Goal: Obtain resource: Download file/media

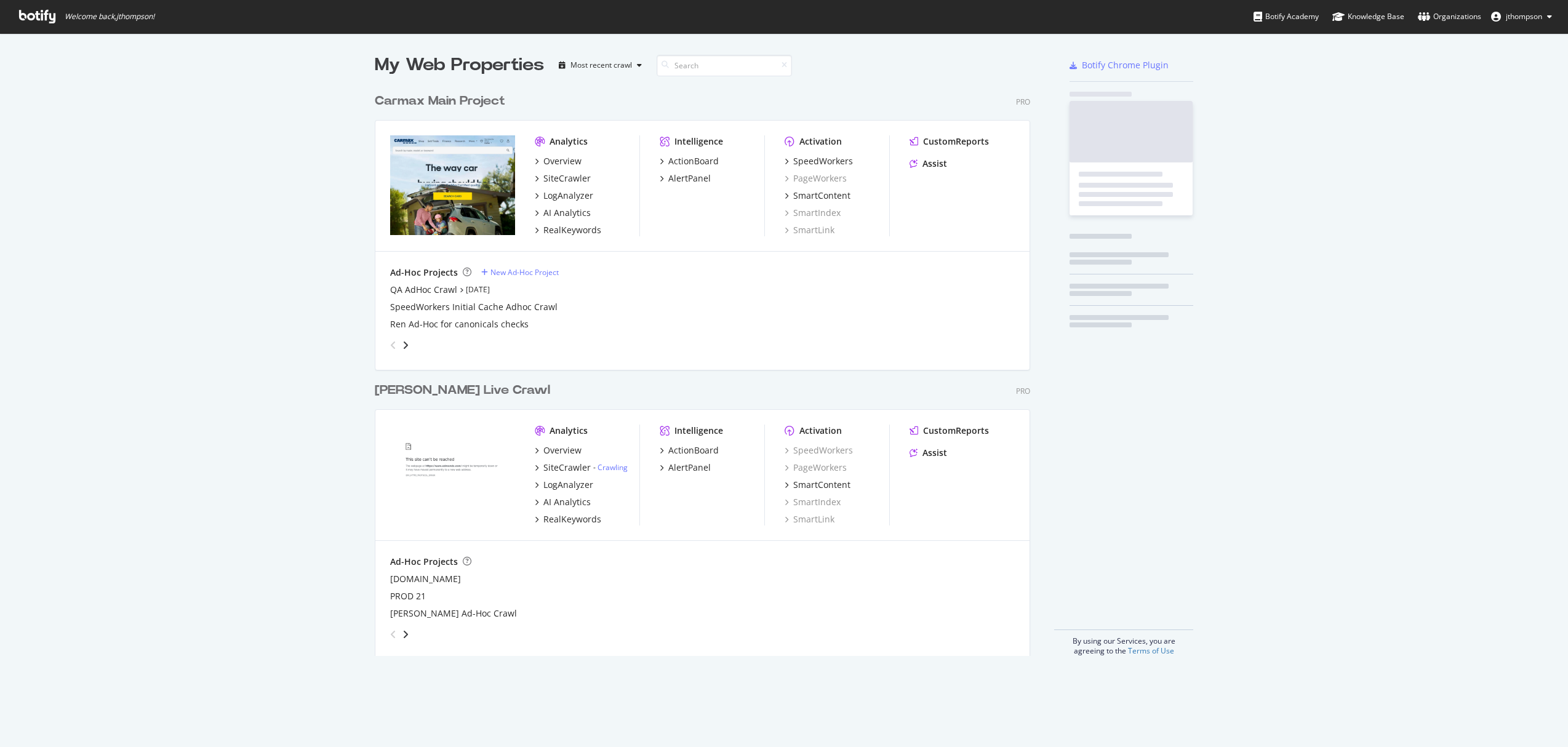
scroll to position [569, 656]
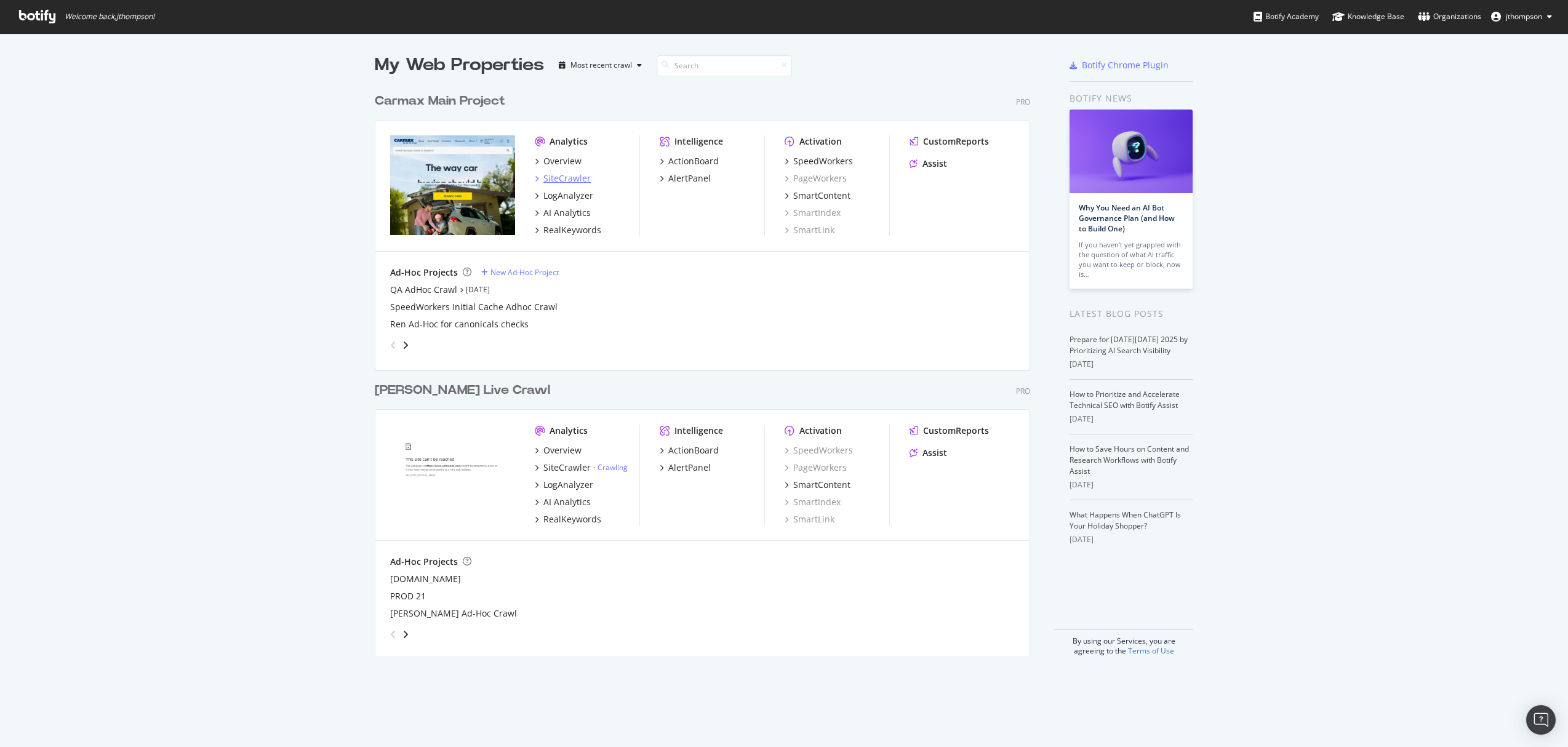
click at [563, 183] on div "SiteCrawler" at bounding box center [566, 178] width 47 height 12
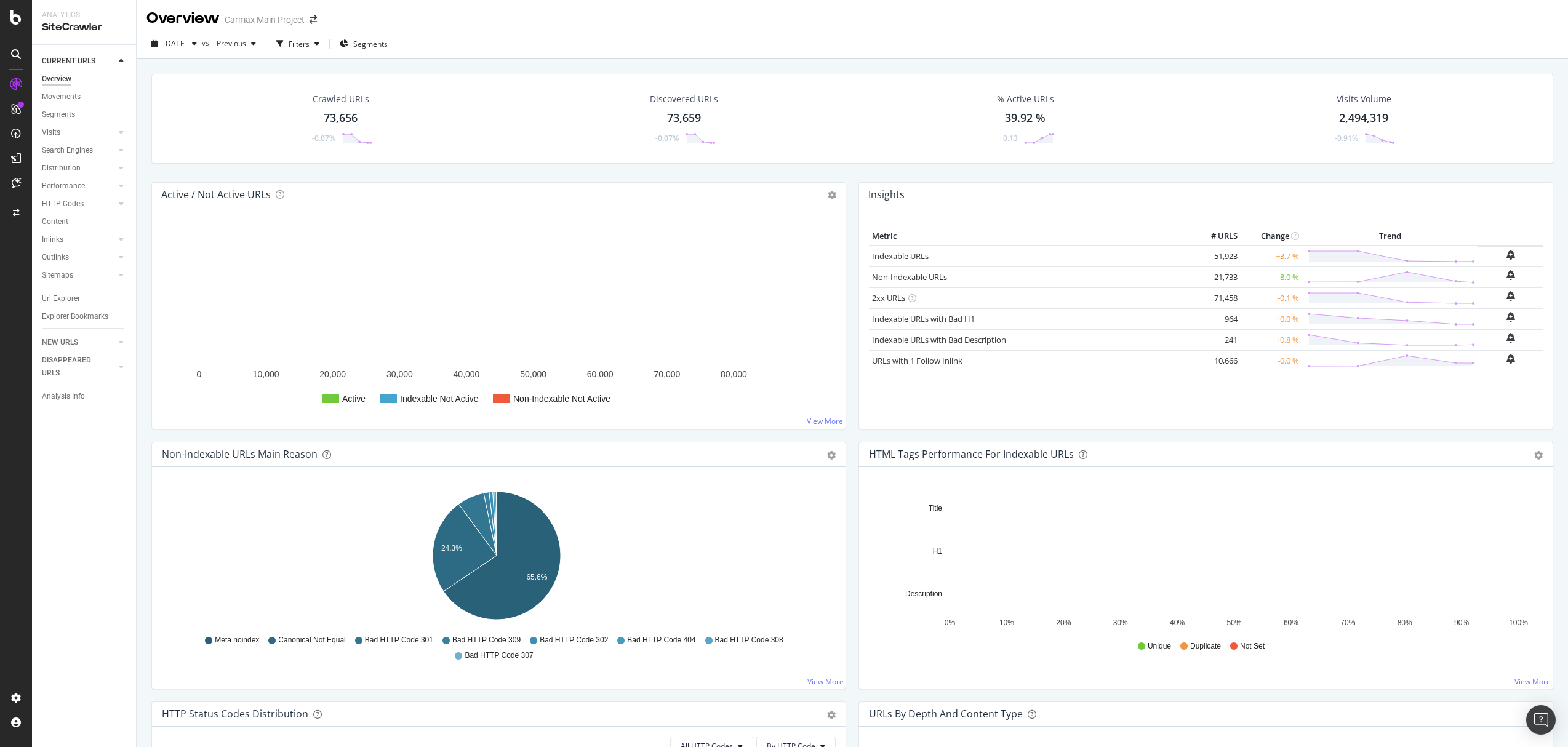
scroll to position [2, 0]
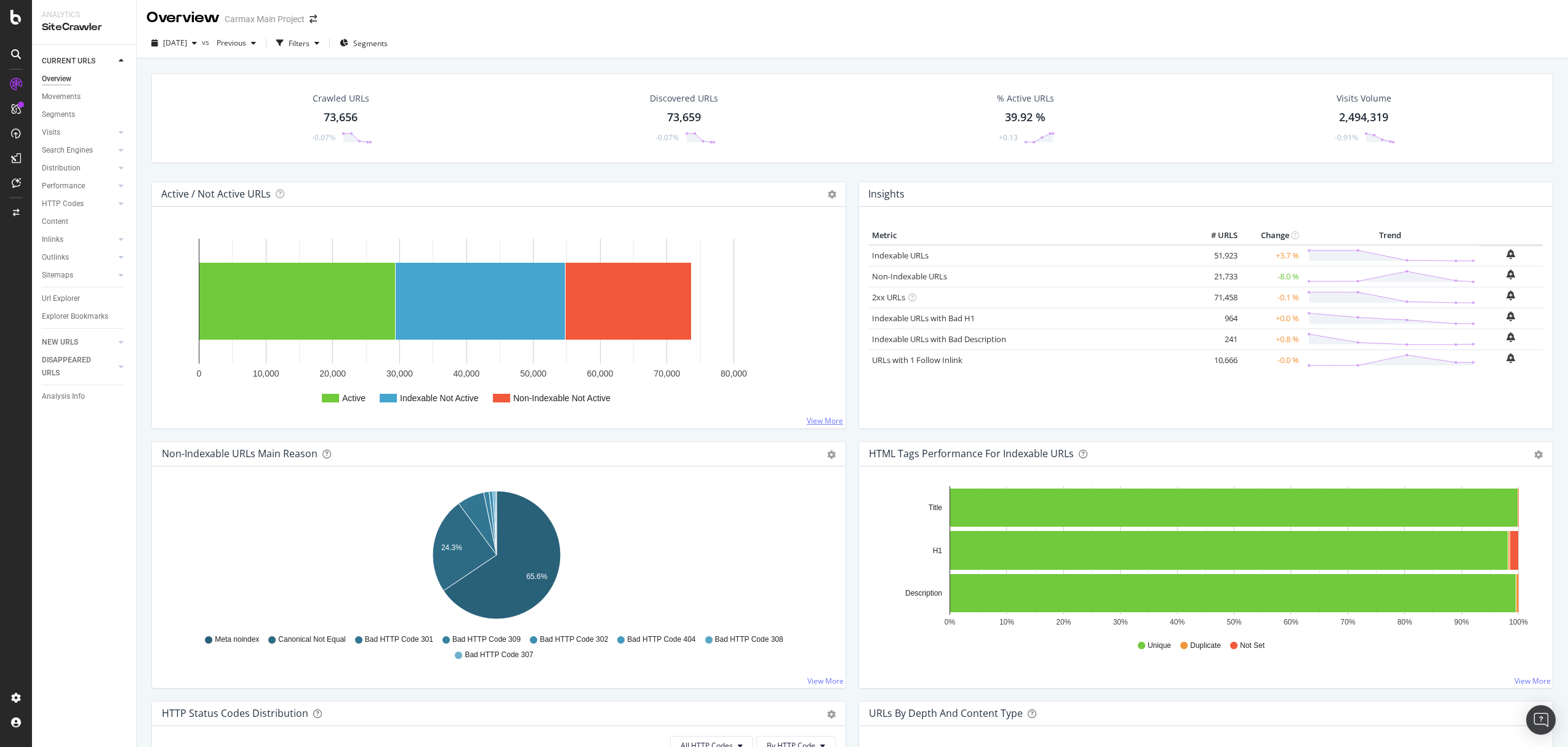
click at [807, 420] on link "View More" at bounding box center [825, 420] width 36 height 10
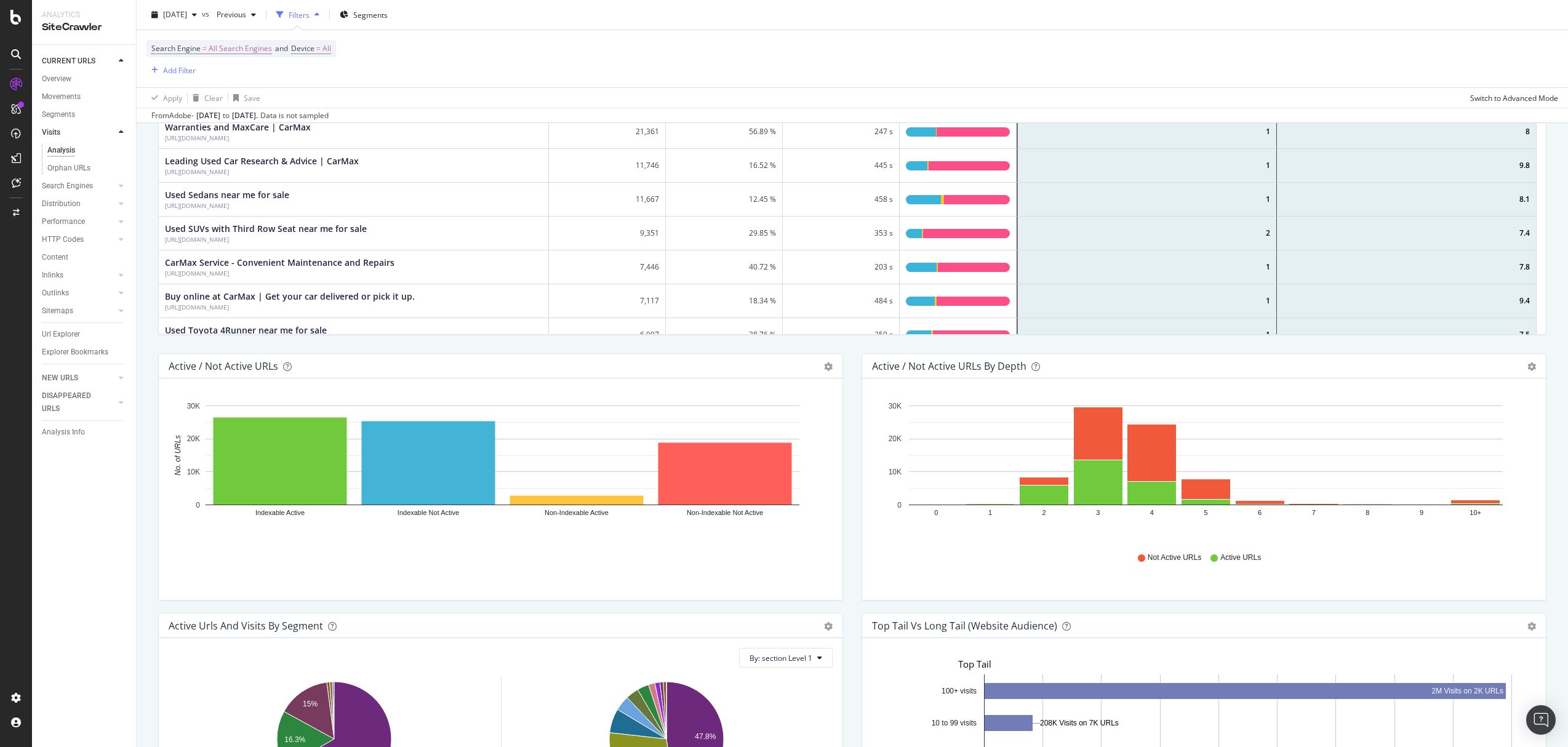
scroll to position [454, 0]
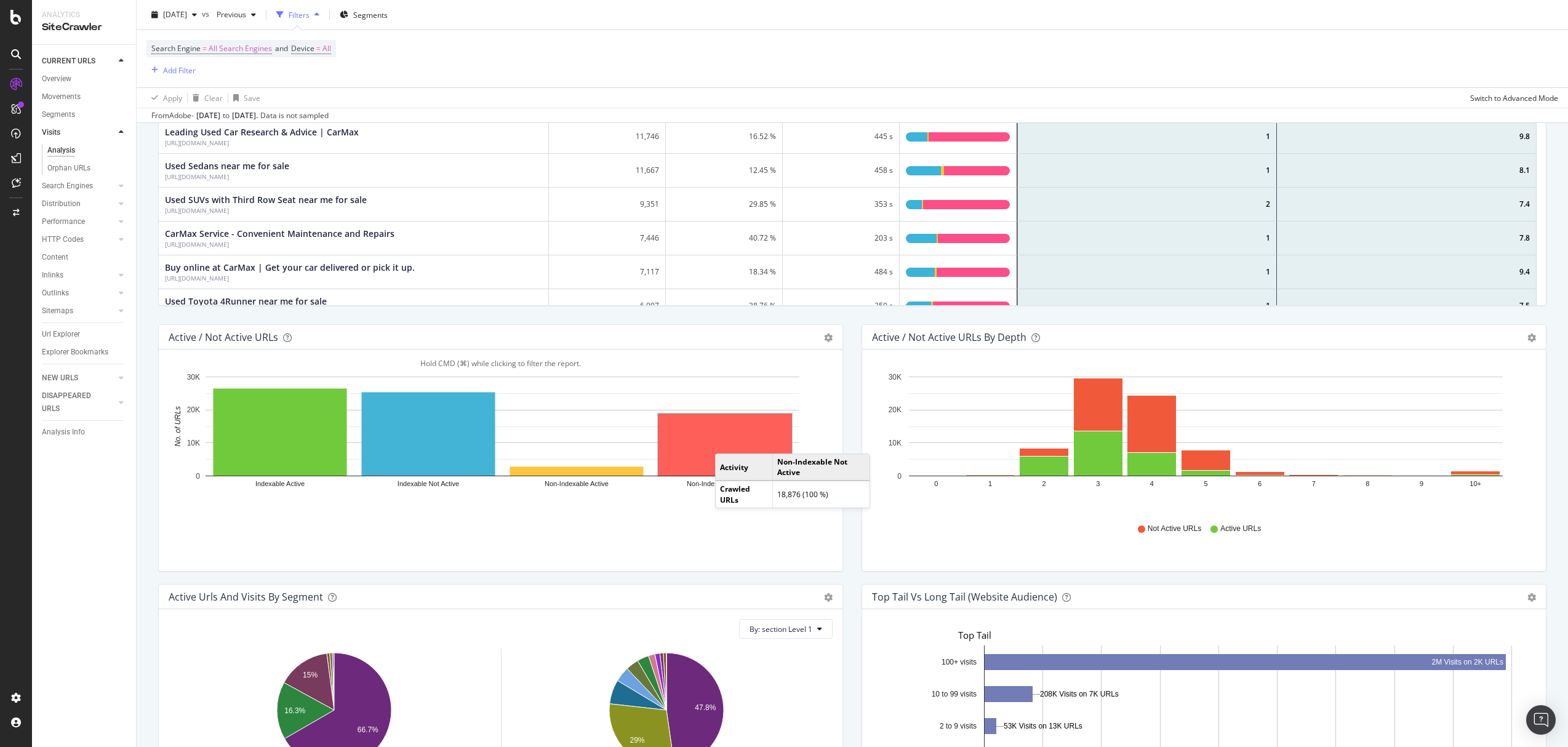
click at [727, 441] on rect "A chart." at bounding box center [724, 445] width 133 height 61
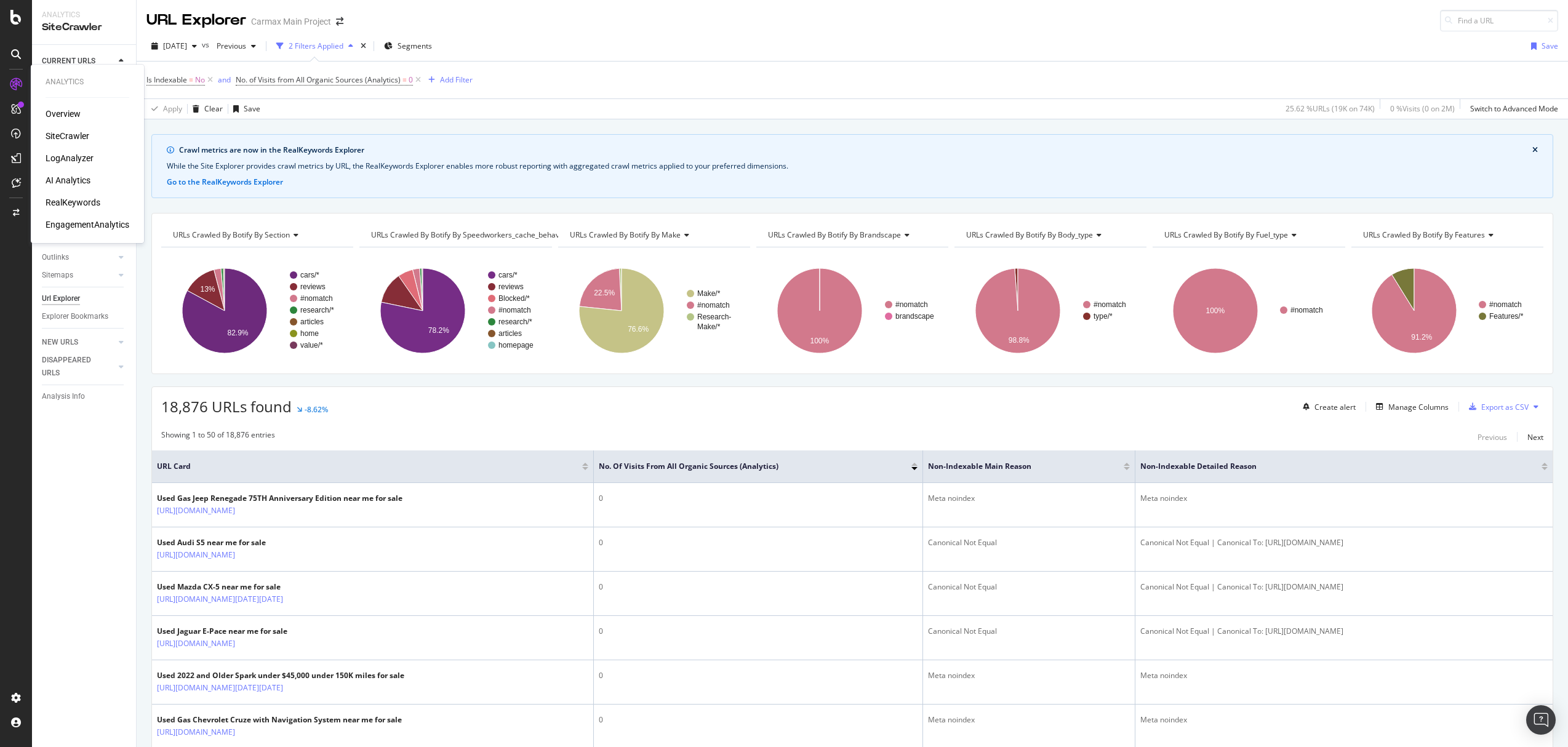
click at [54, 113] on div "Overview" at bounding box center [64, 113] width 35 height 12
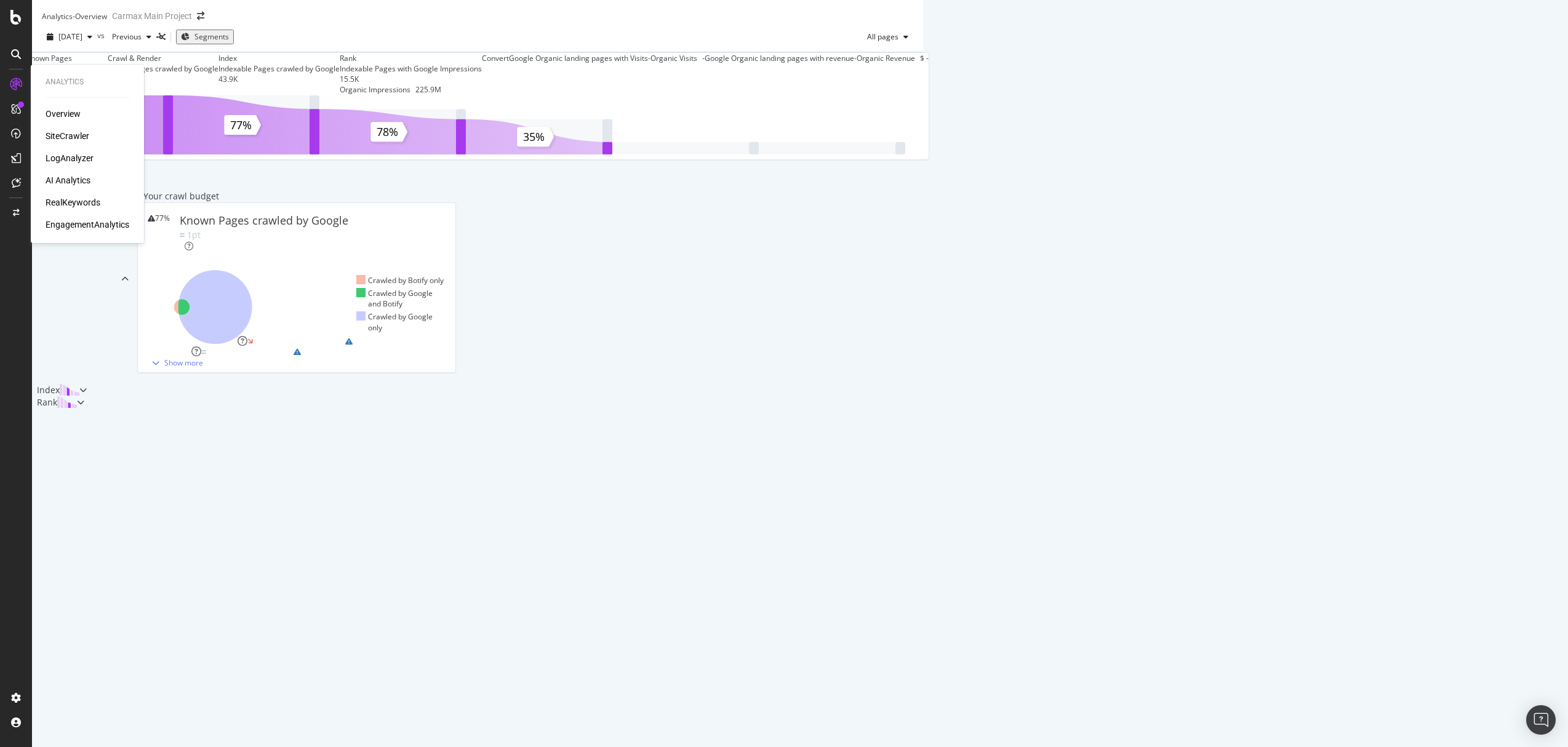
click at [77, 133] on div "SiteCrawler" at bounding box center [68, 135] width 43 height 12
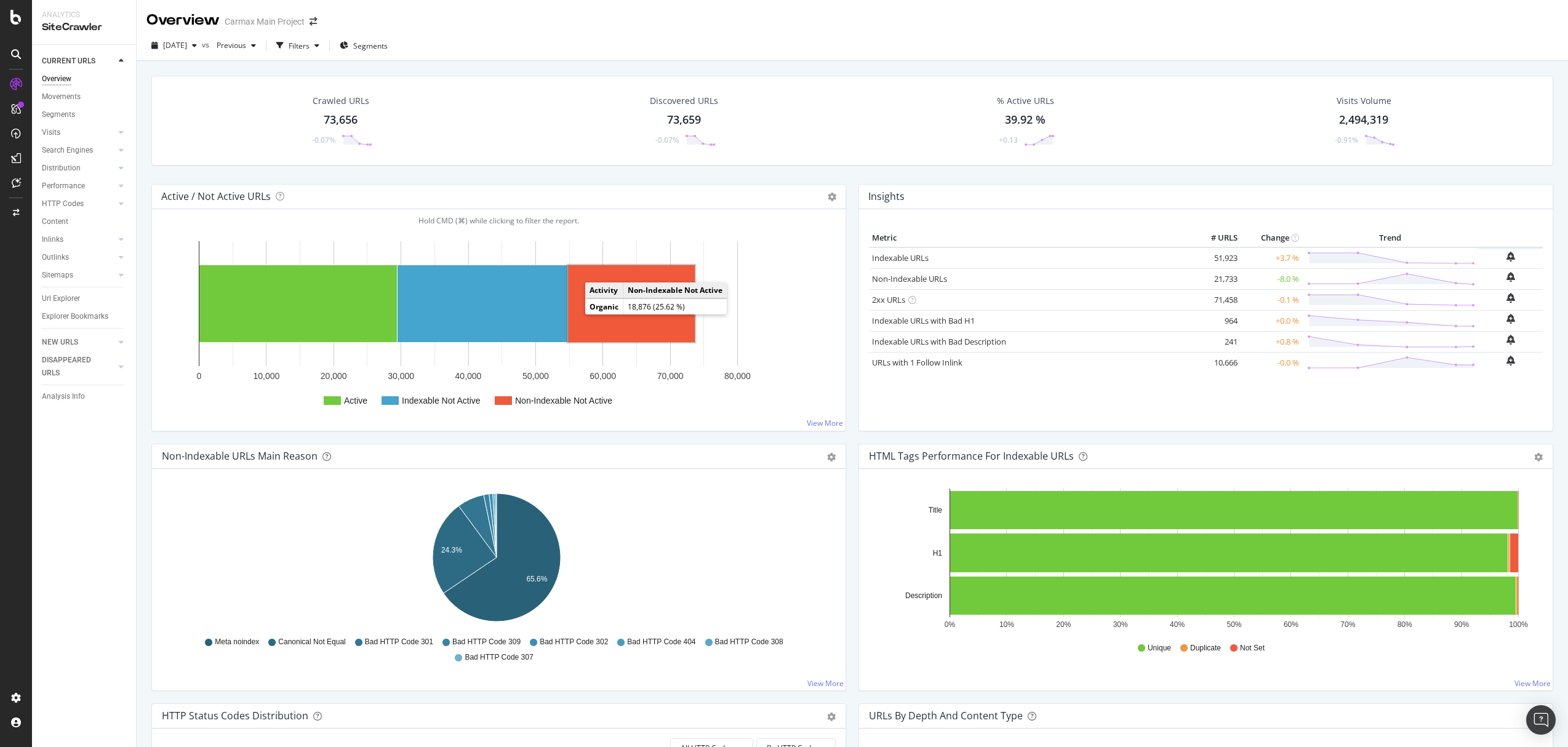
click at [645, 329] on rect "A chart." at bounding box center [632, 304] width 127 height 77
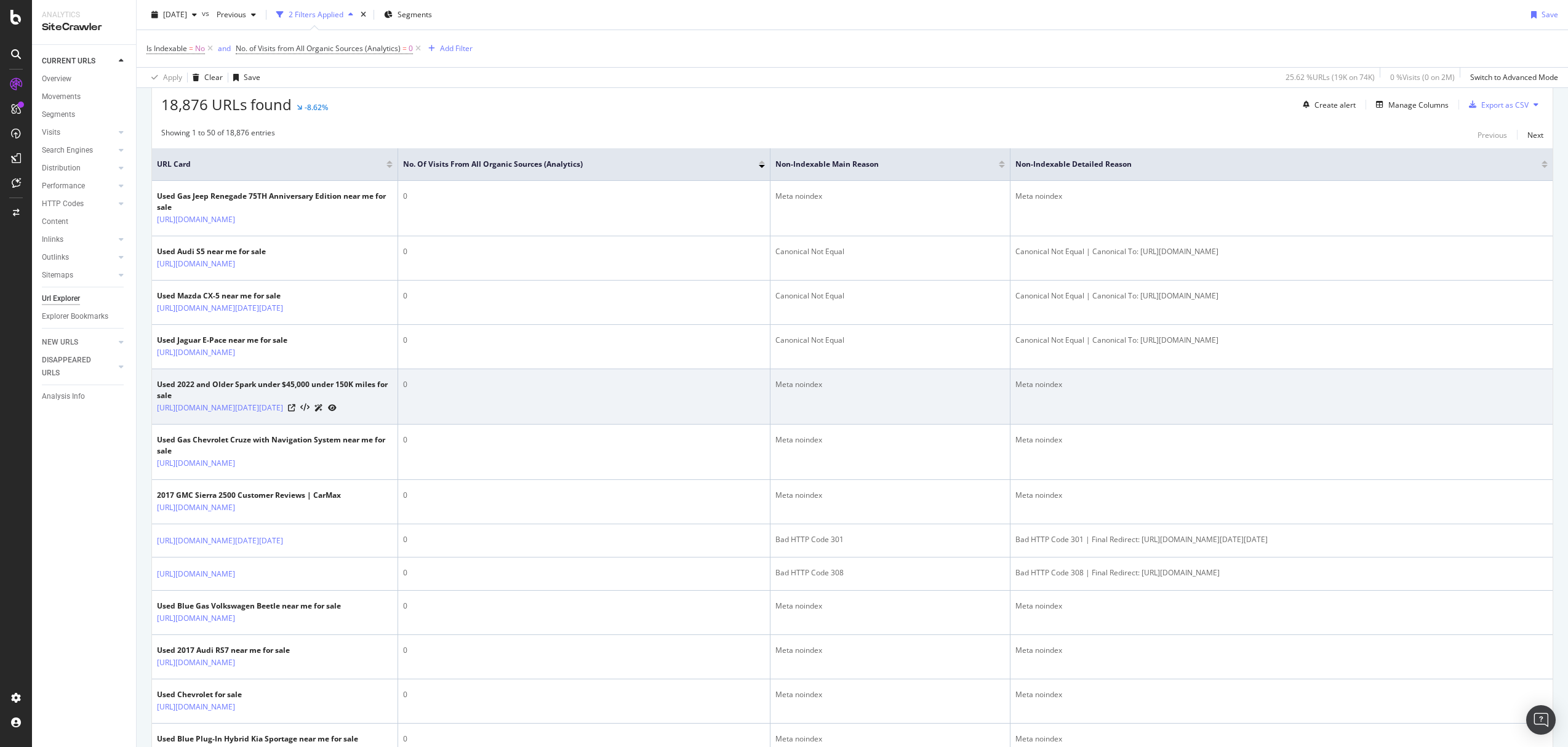
scroll to position [327, 0]
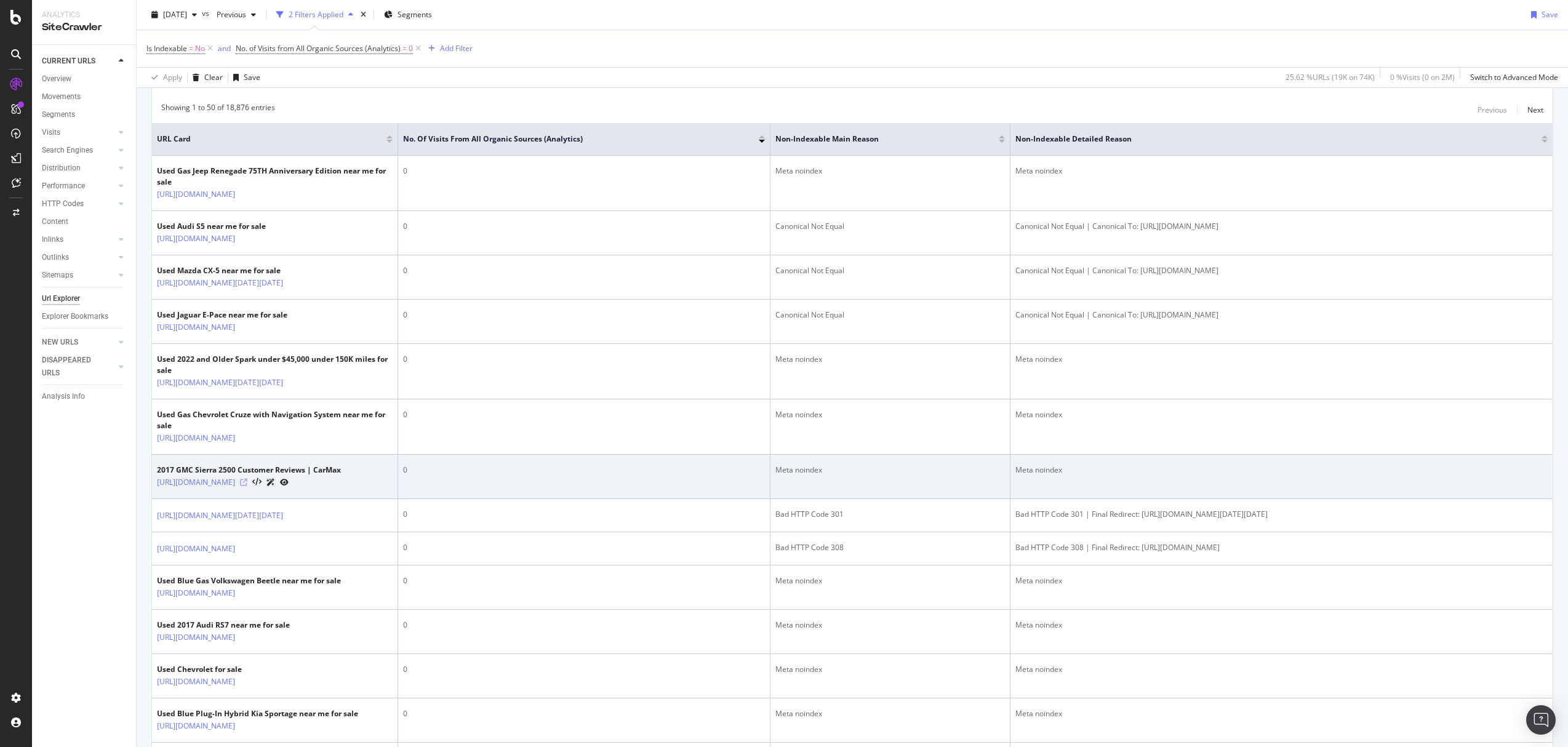
click at [248, 486] on icon at bounding box center [243, 482] width 7 height 7
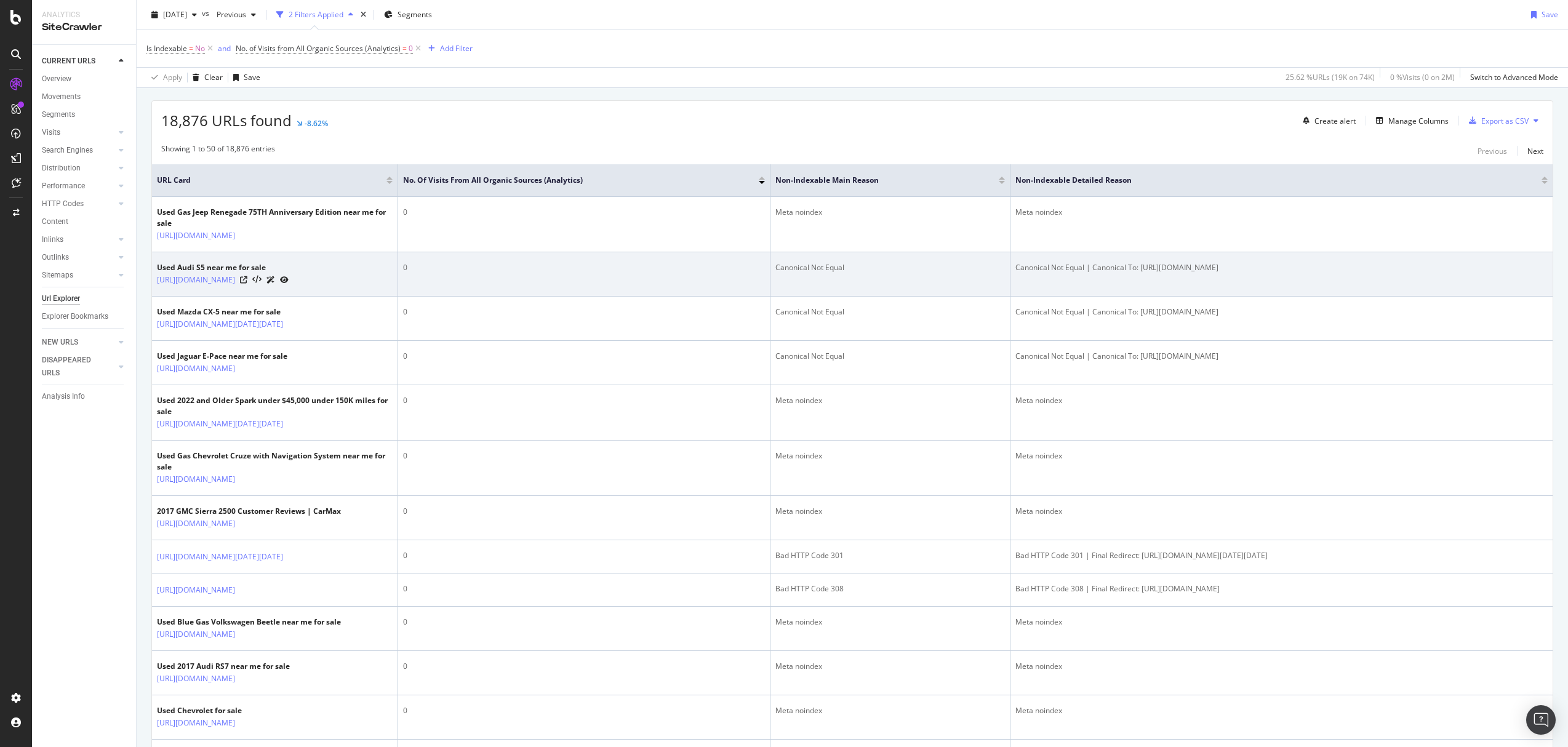
scroll to position [0, 0]
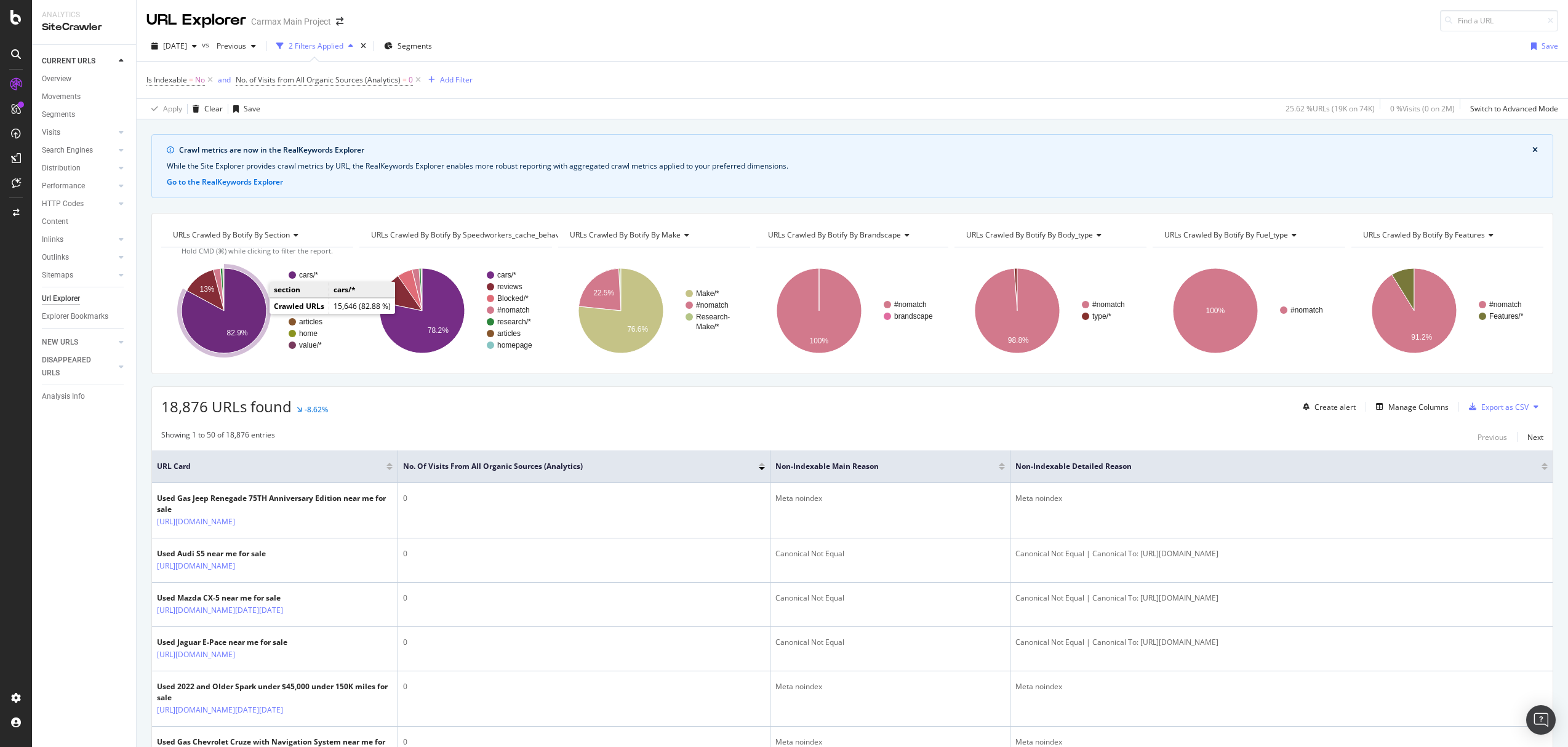
click at [253, 313] on icon "A chart." at bounding box center [224, 311] width 85 height 85
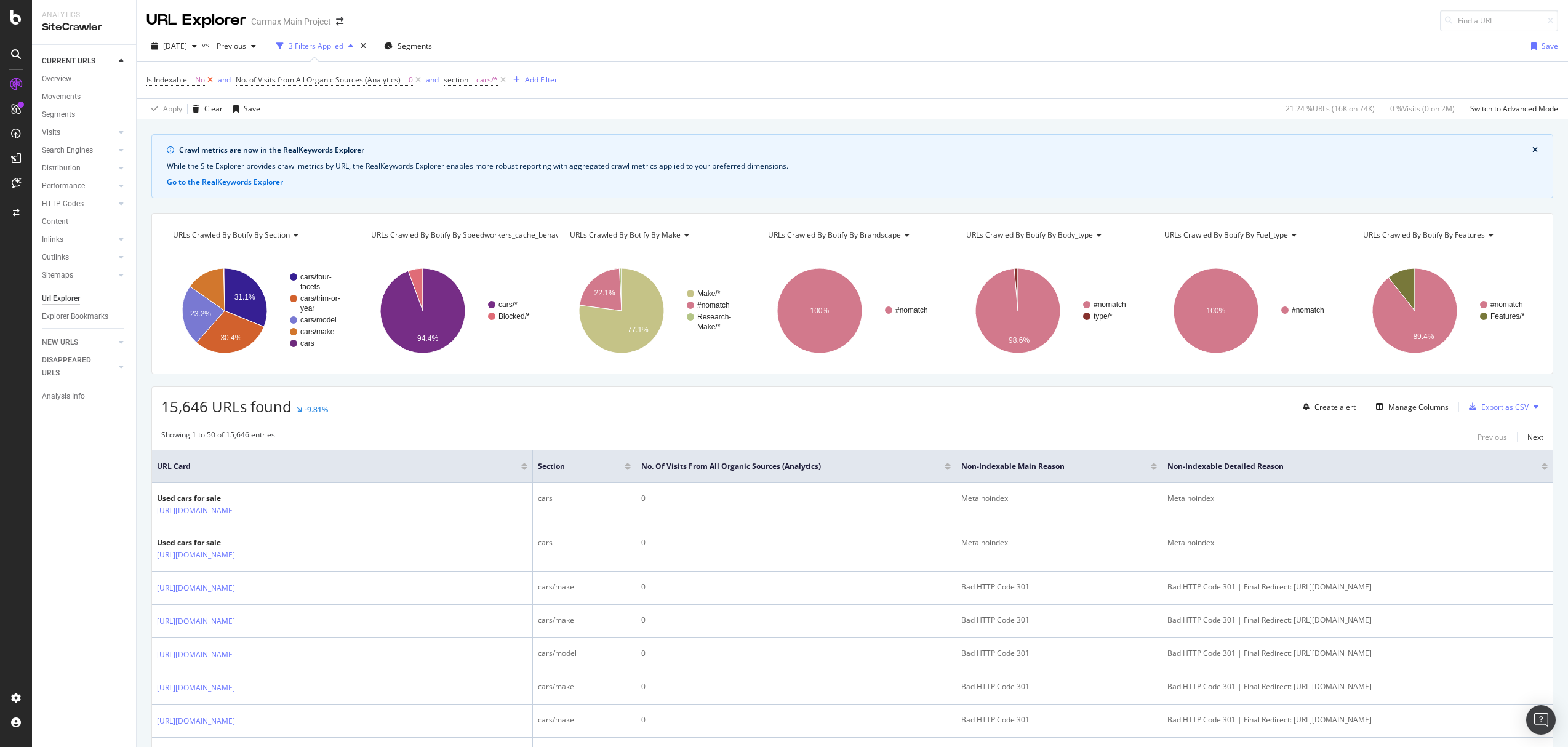
click at [215, 84] on icon at bounding box center [210, 80] width 10 height 12
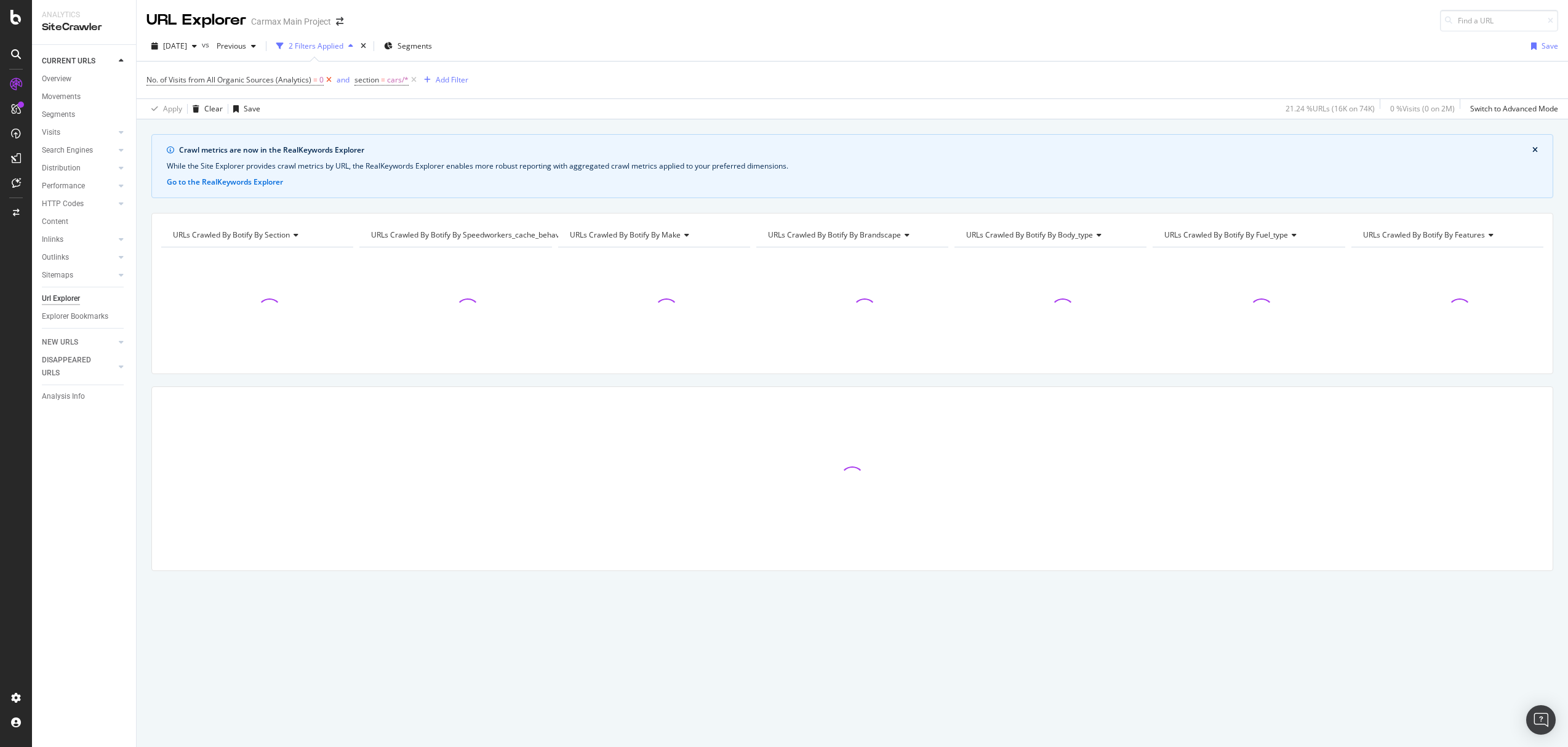
click at [331, 83] on icon at bounding box center [328, 80] width 10 height 12
click at [206, 80] on icon at bounding box center [205, 80] width 10 height 12
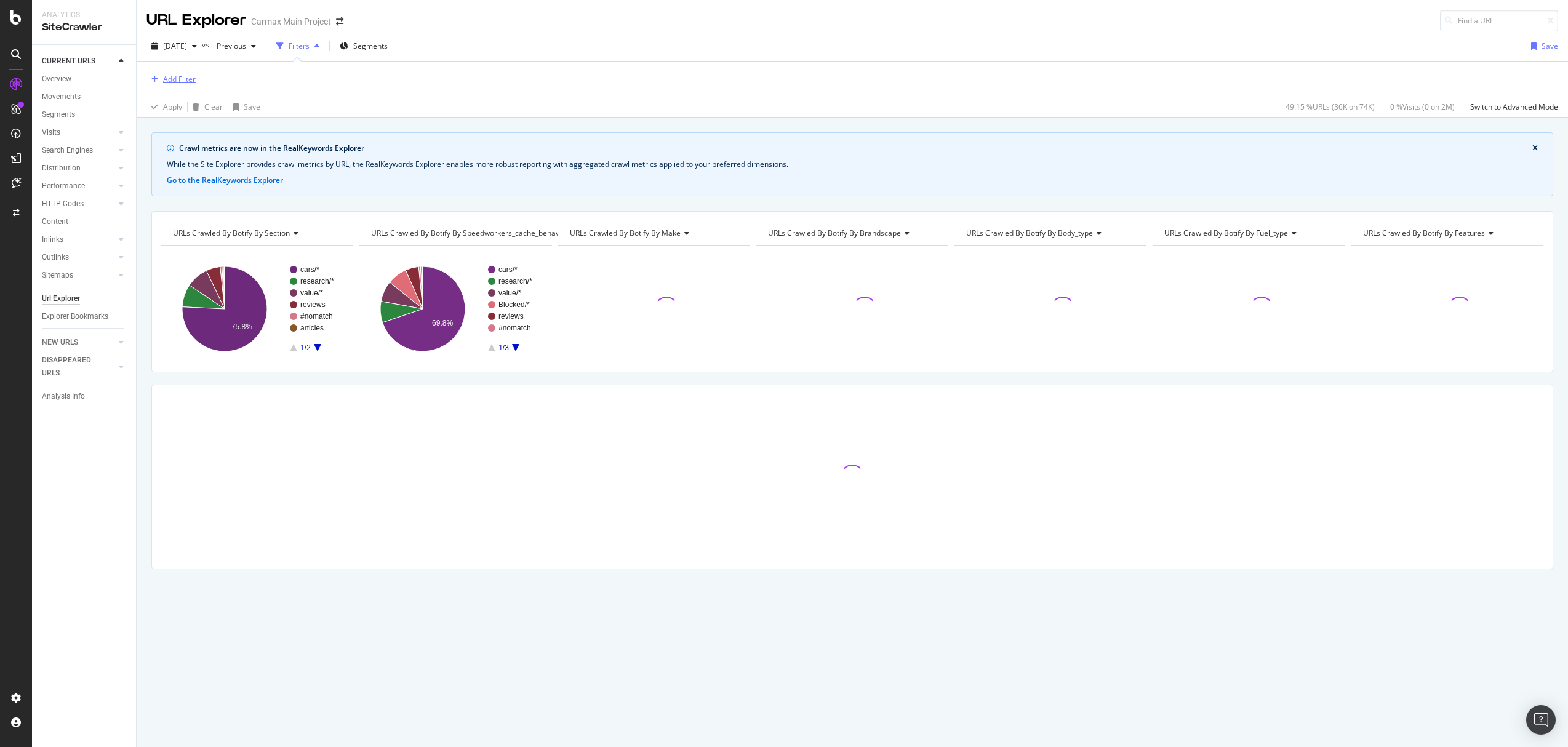
click at [174, 78] on div "Add Filter" at bounding box center [179, 79] width 33 height 10
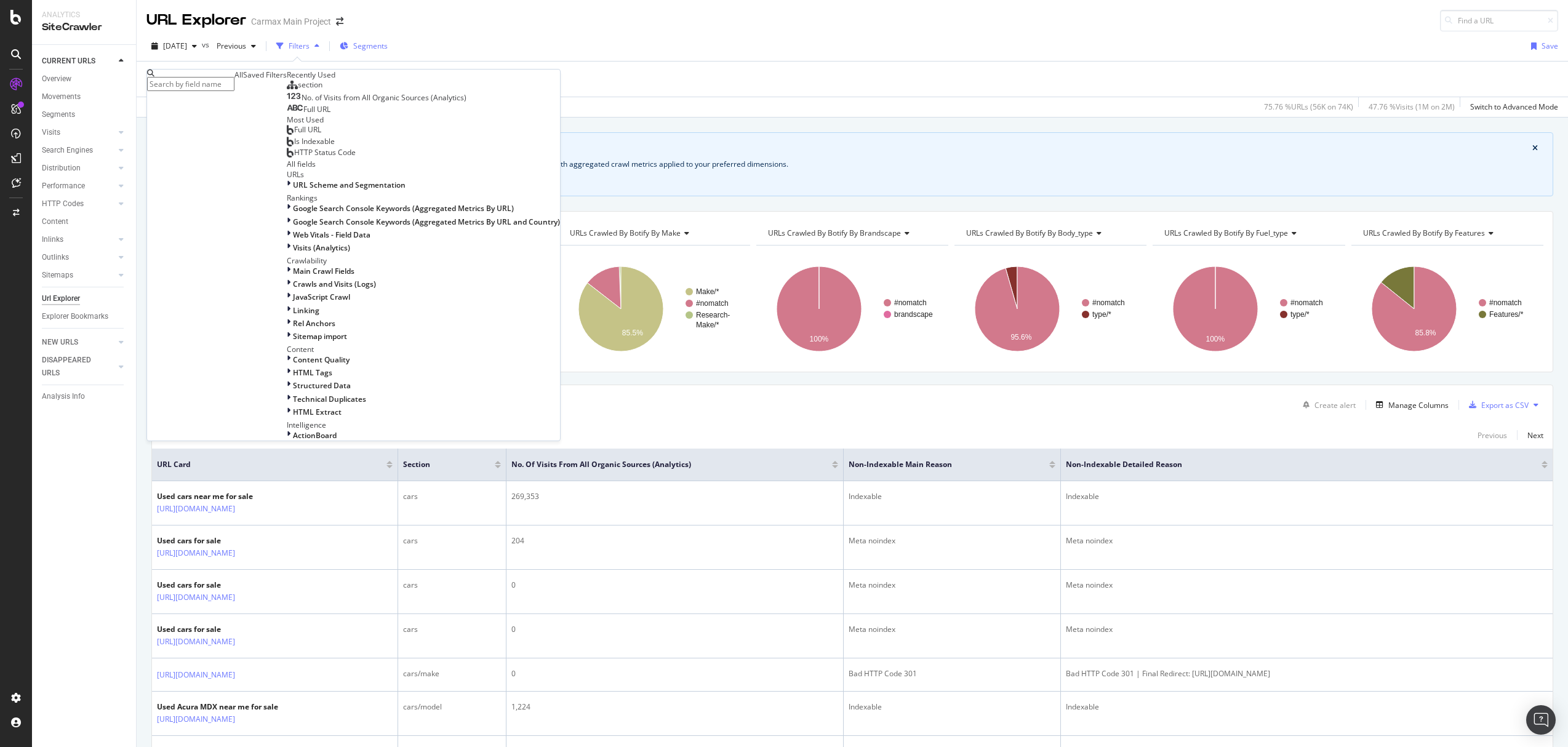
click at [374, 47] on span "Segments" at bounding box center [370, 45] width 35 height 10
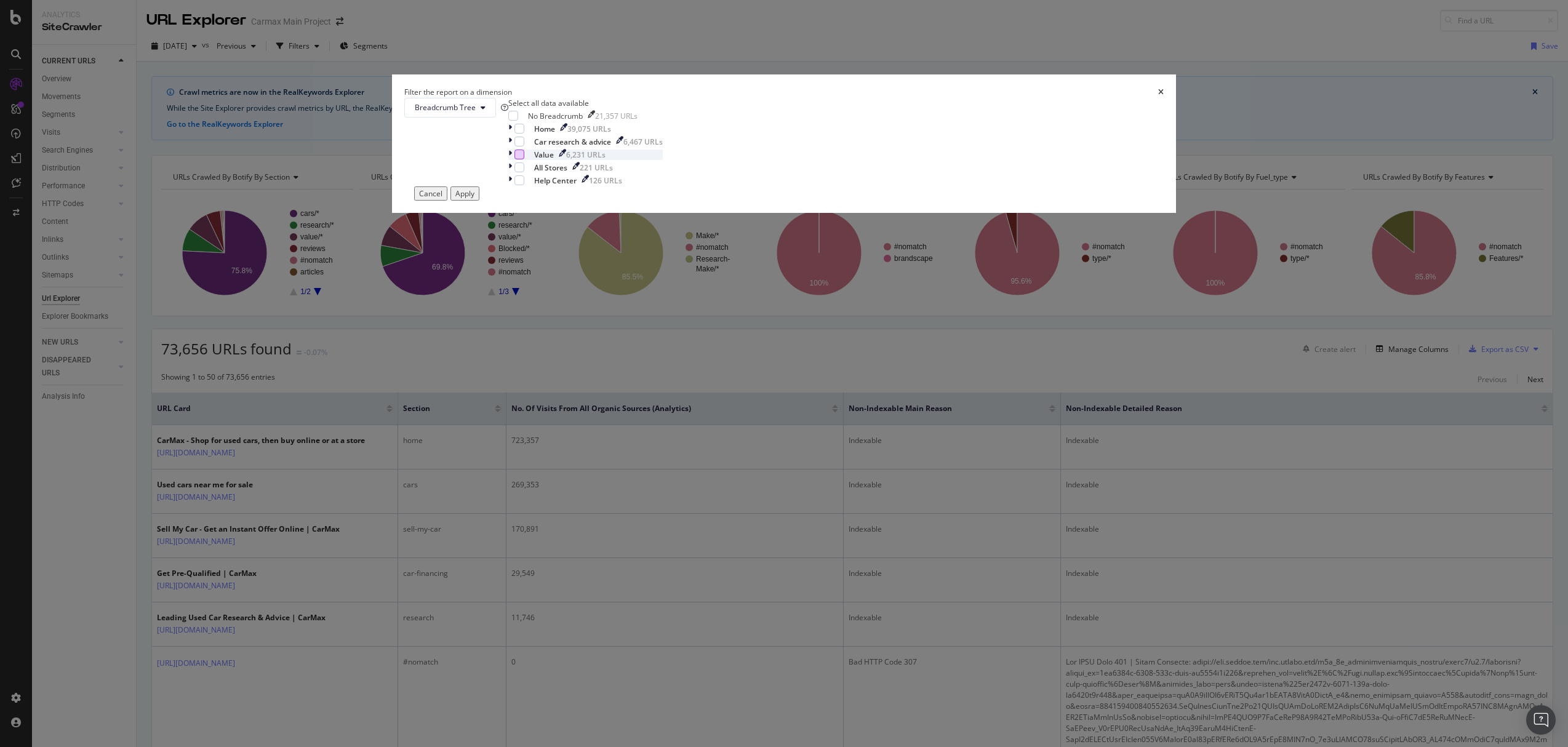
click at [525, 159] on div "modal" at bounding box center [519, 154] width 10 height 10
click at [479, 200] on button "Apply" at bounding box center [465, 194] width 29 height 14
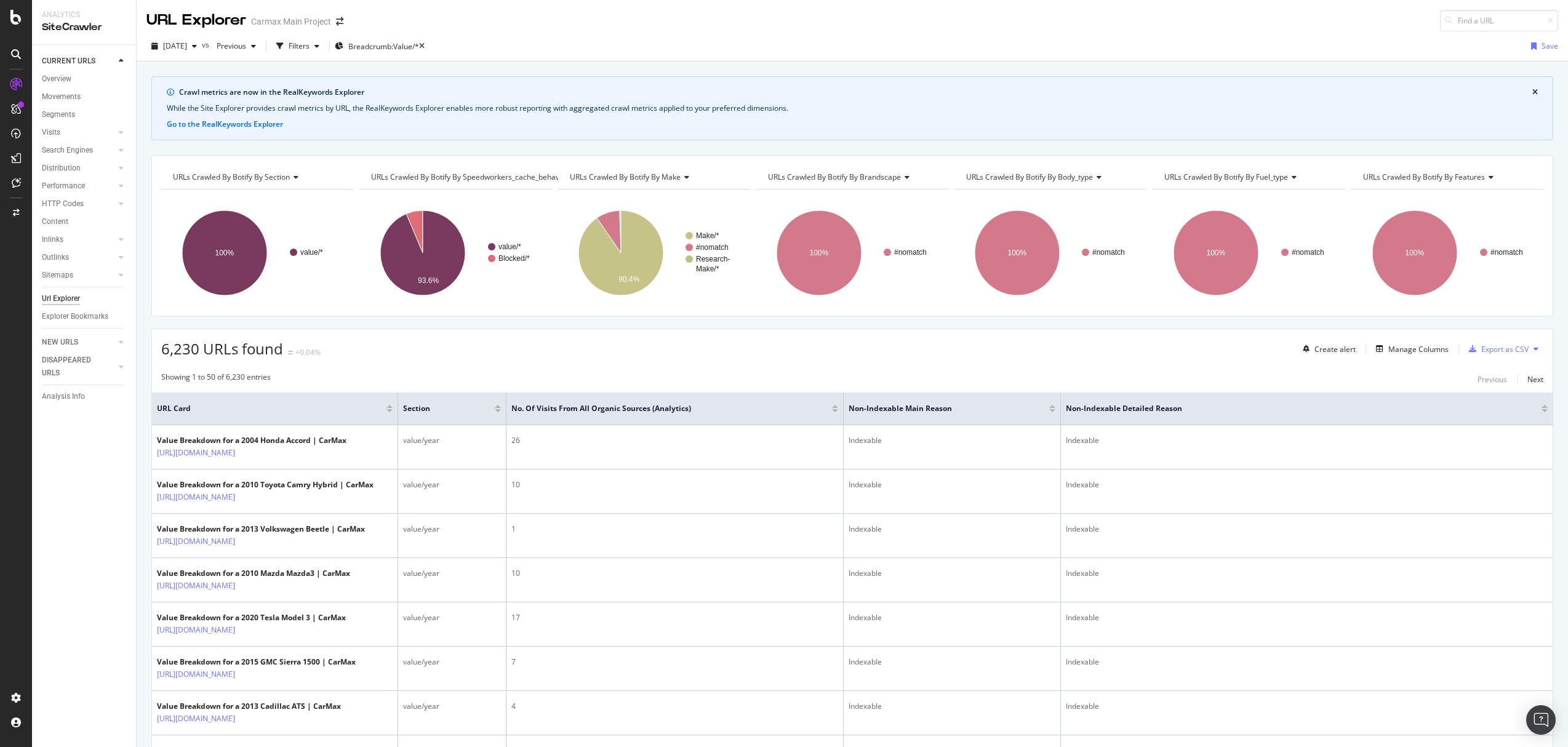
click at [1533, 92] on icon "close banner" at bounding box center [1535, 92] width 6 height 7
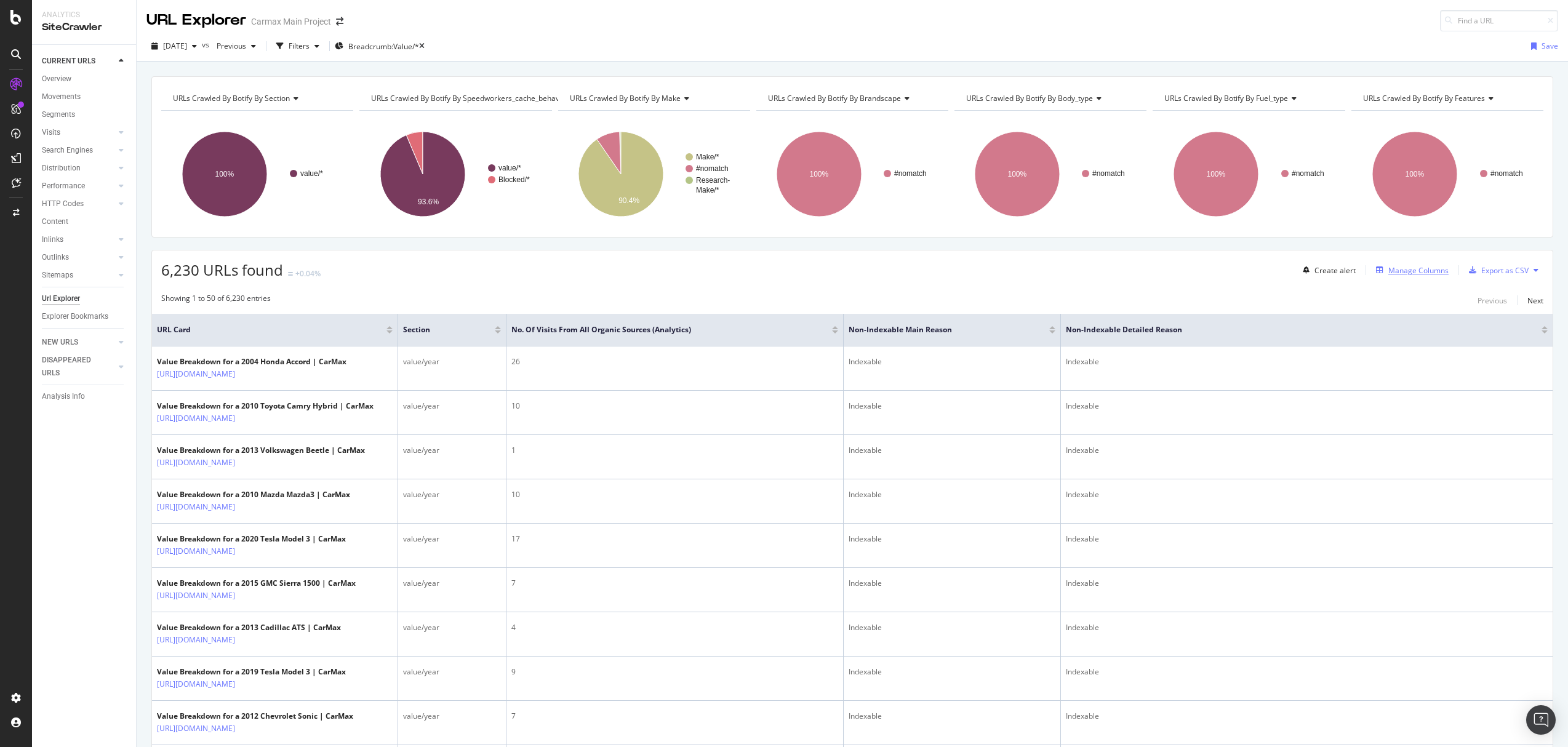
click at [1430, 273] on div "Manage Columns" at bounding box center [1418, 270] width 60 height 10
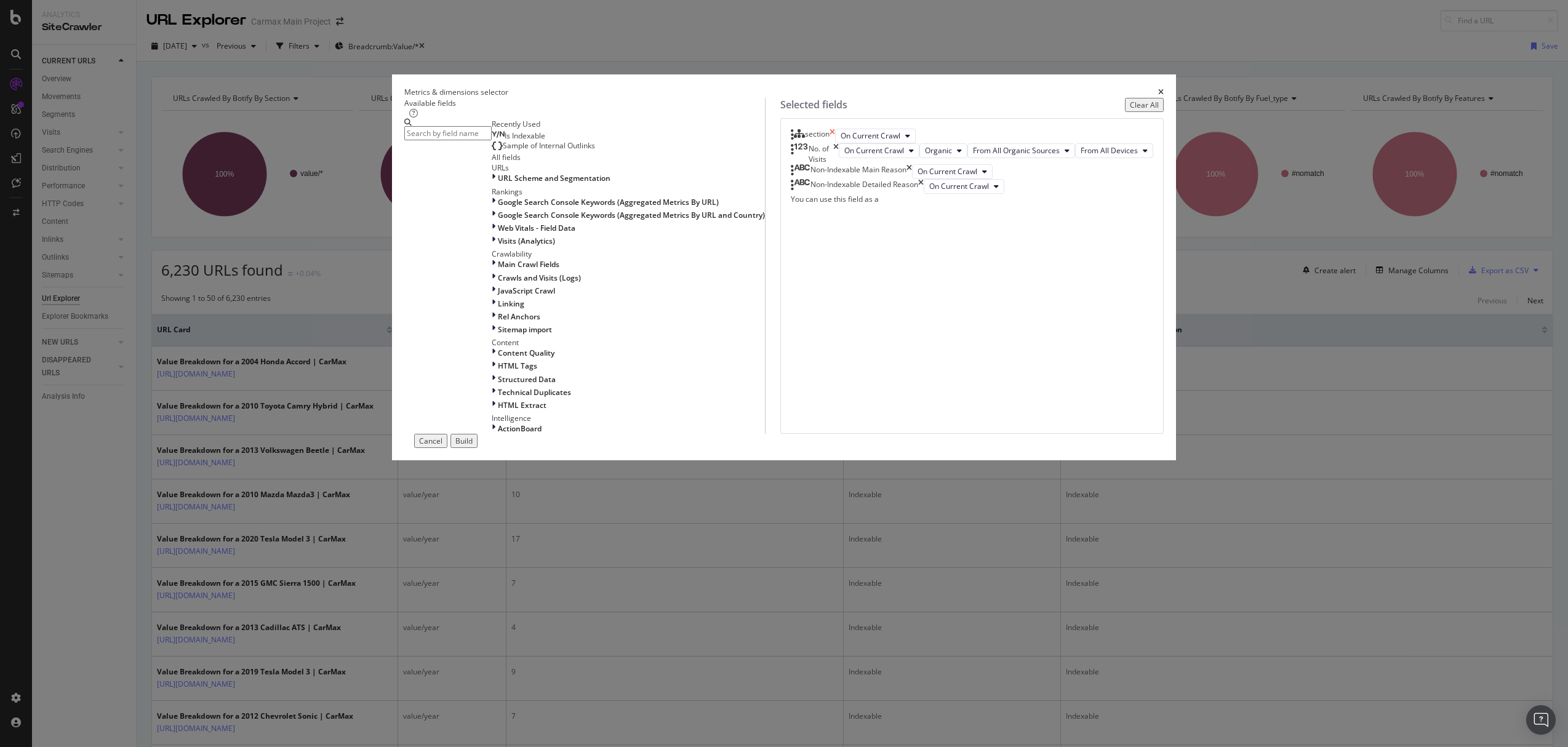
click at [835, 143] on icon "times" at bounding box center [832, 136] width 6 height 14
click at [839, 150] on icon "times" at bounding box center [836, 139] width 6 height 21
click at [912, 143] on icon "times" at bounding box center [909, 136] width 6 height 14
click at [924, 143] on icon "times" at bounding box center [920, 136] width 6 height 14
click at [492, 140] on input "modal" at bounding box center [448, 133] width 88 height 14
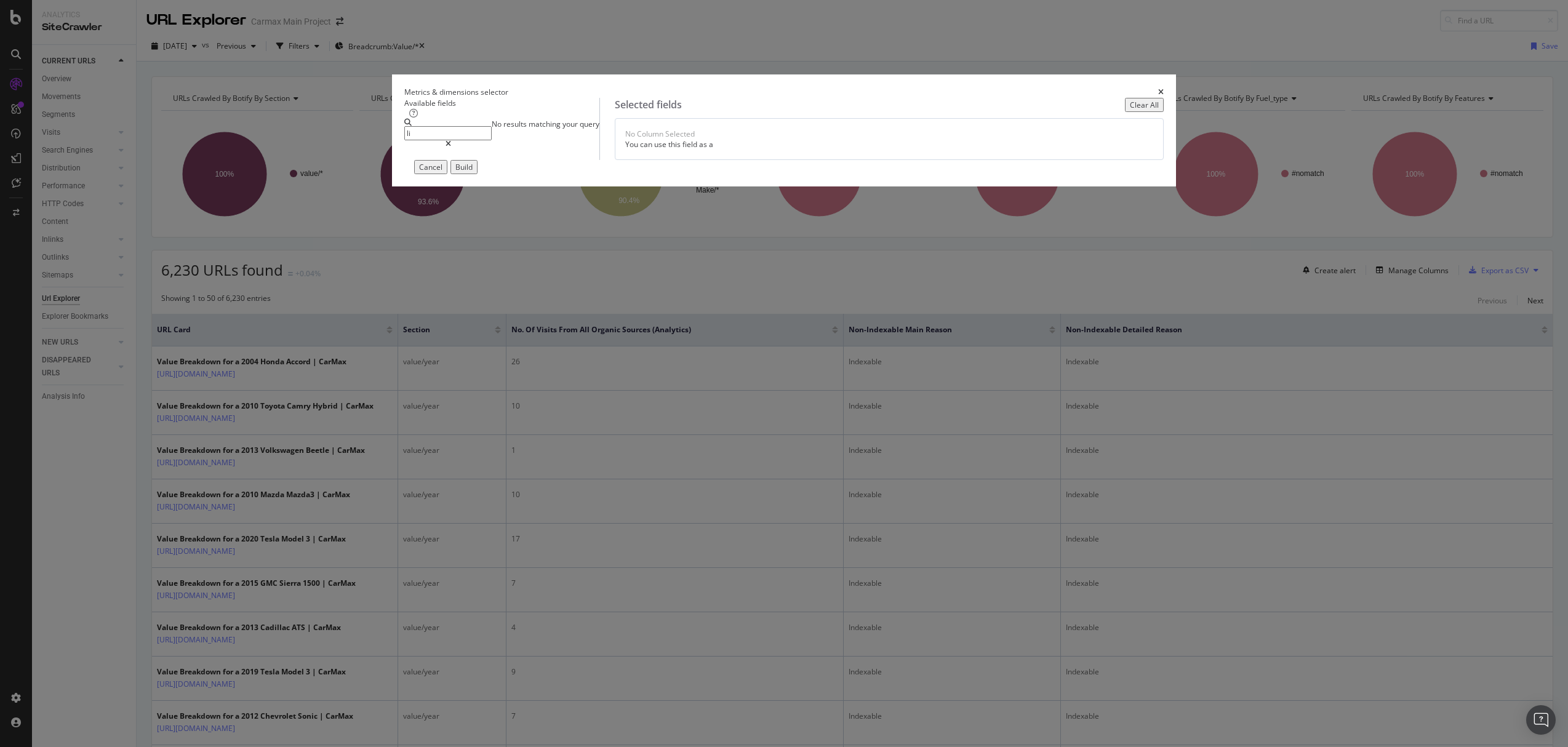
type input "l"
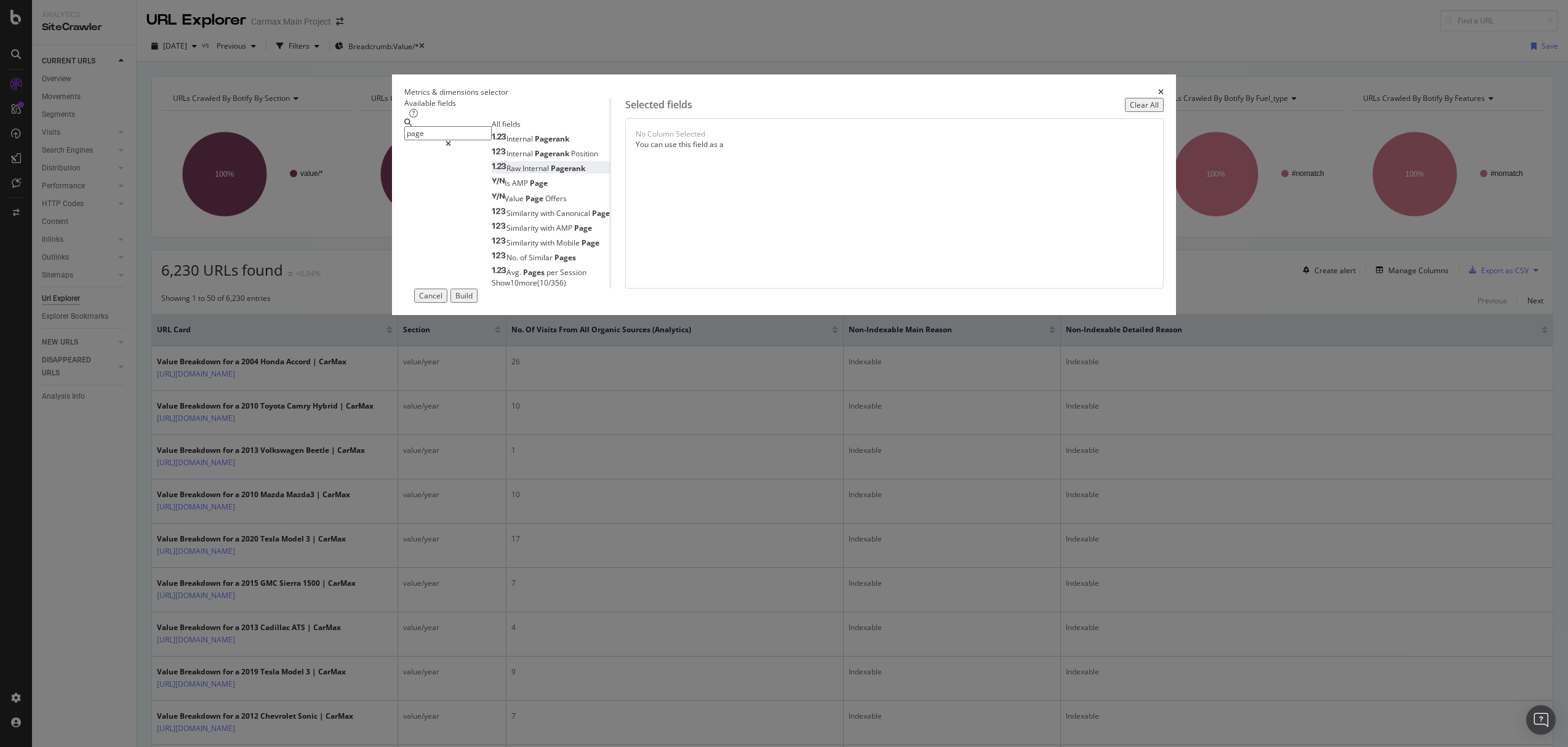
click at [585, 174] on span "Pagerank" at bounding box center [568, 168] width 35 height 10
click at [492, 140] on input "page" at bounding box center [448, 133] width 88 height 14
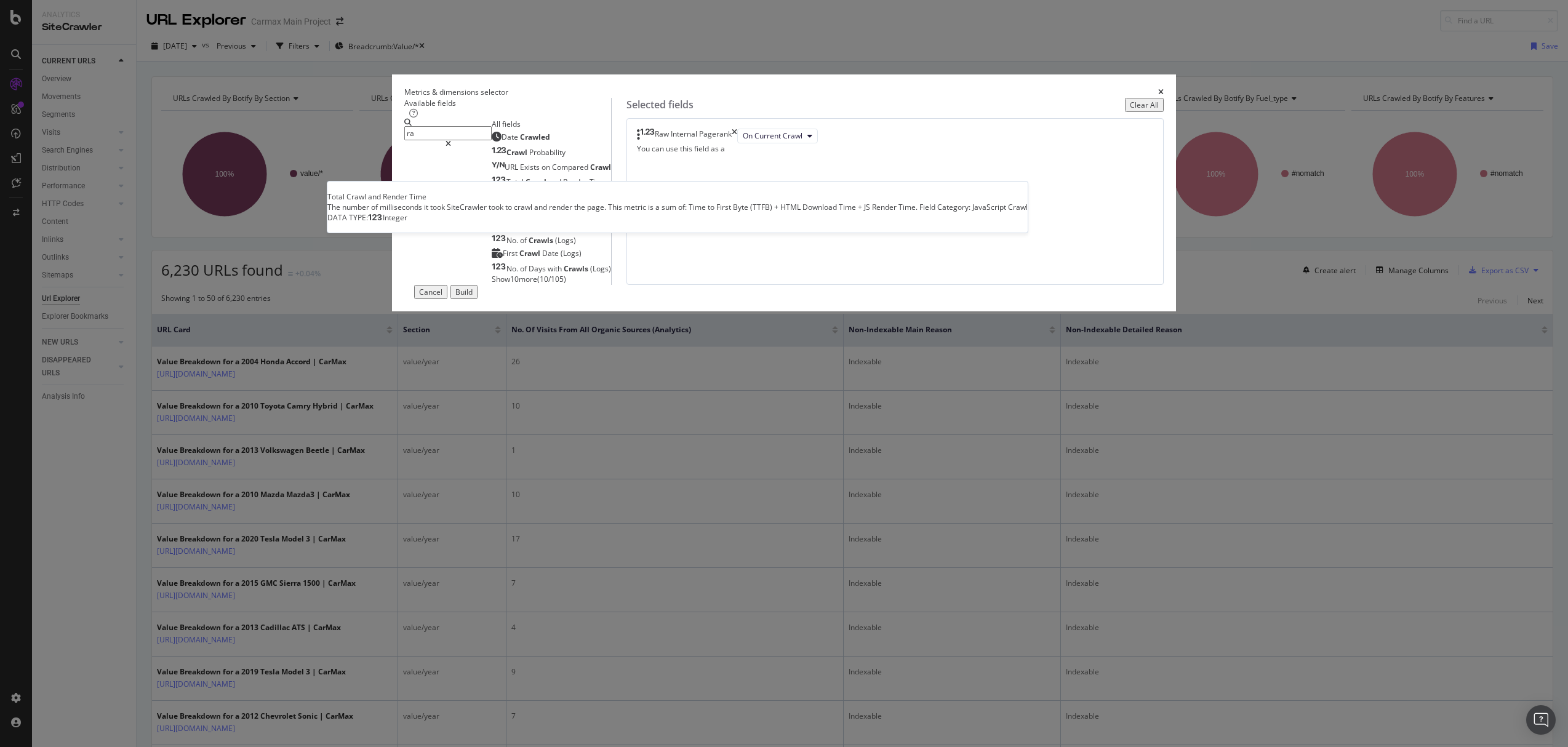
type input "r"
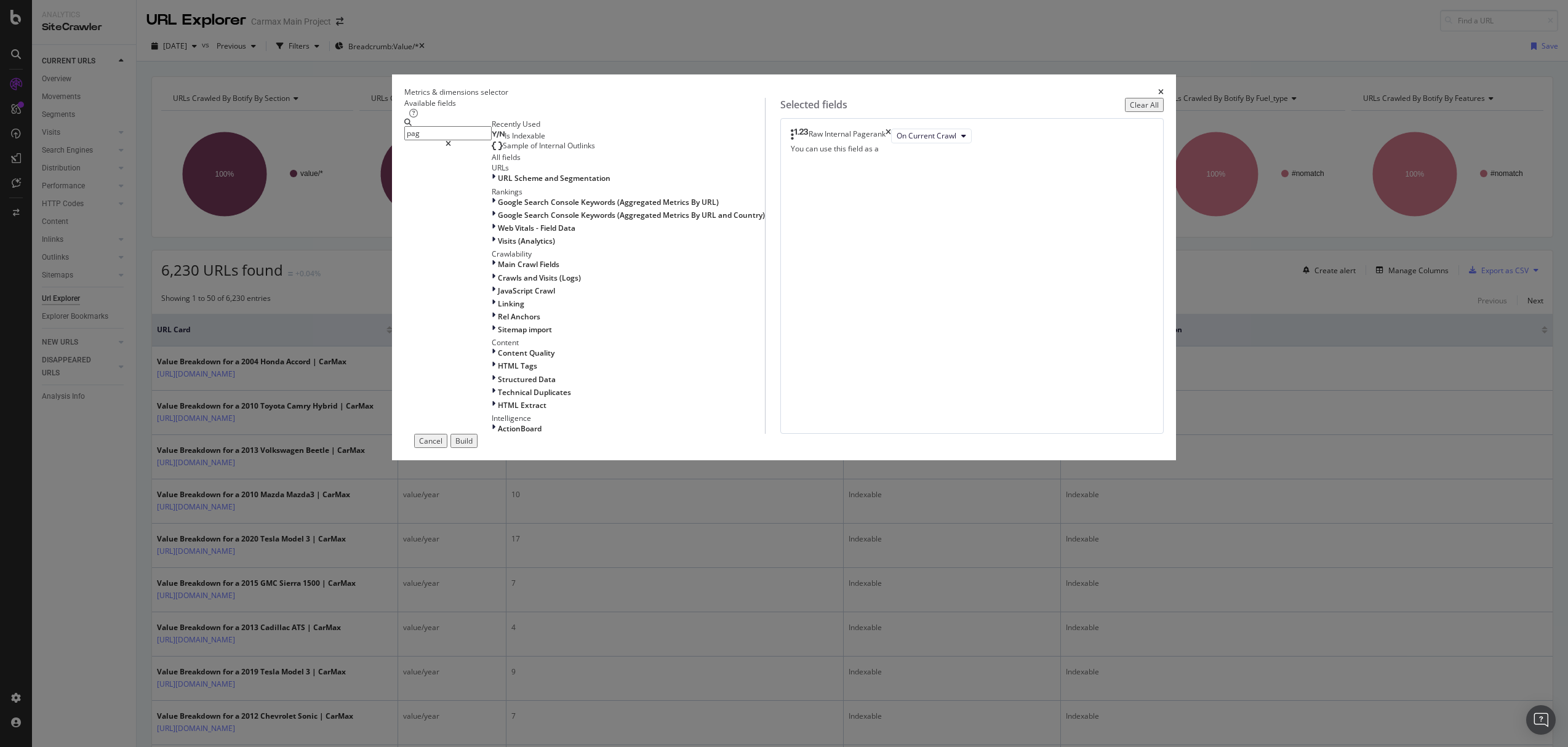
type input "page"
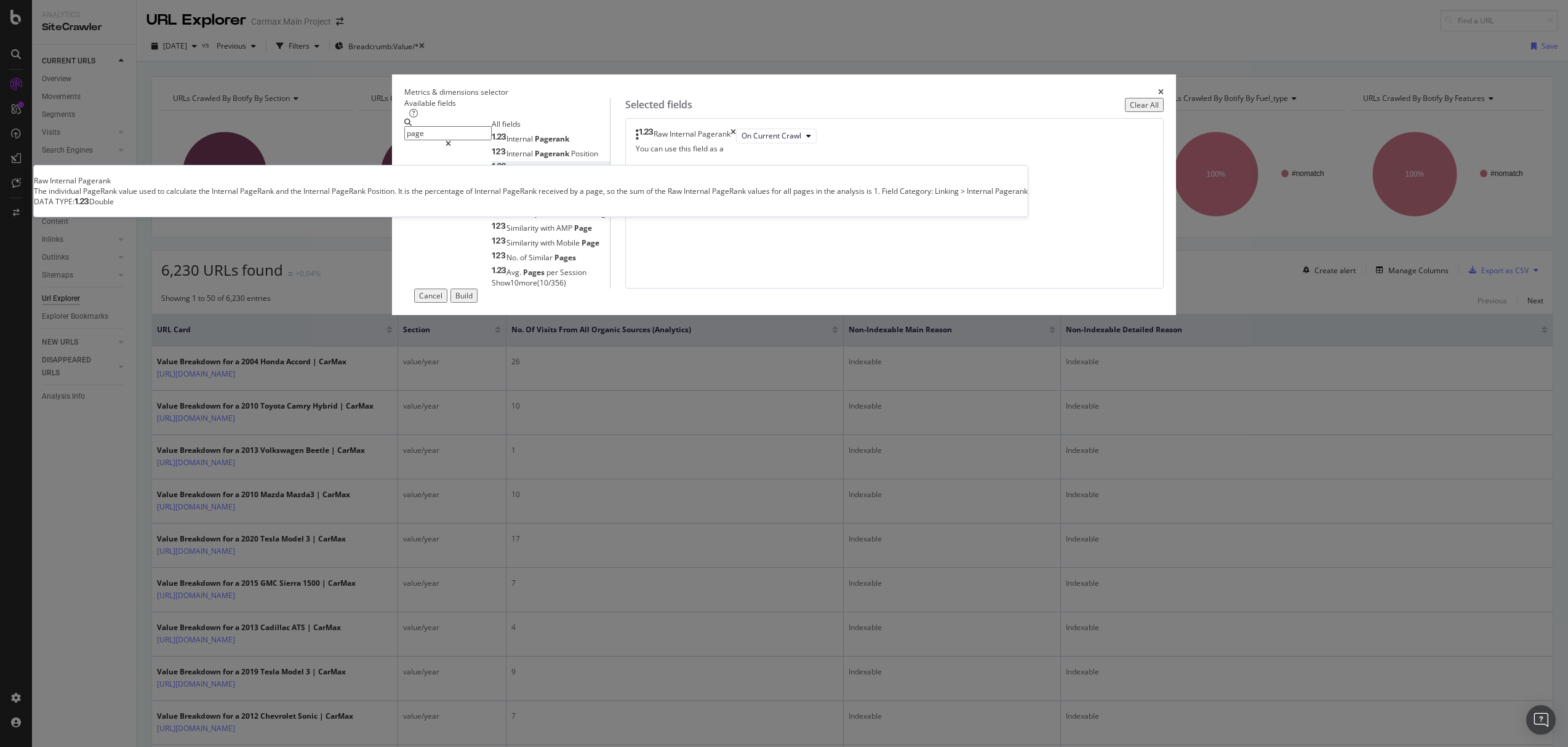
click at [585, 174] on div "Raw Internal Pagerank" at bounding box center [538, 168] width 93 height 10
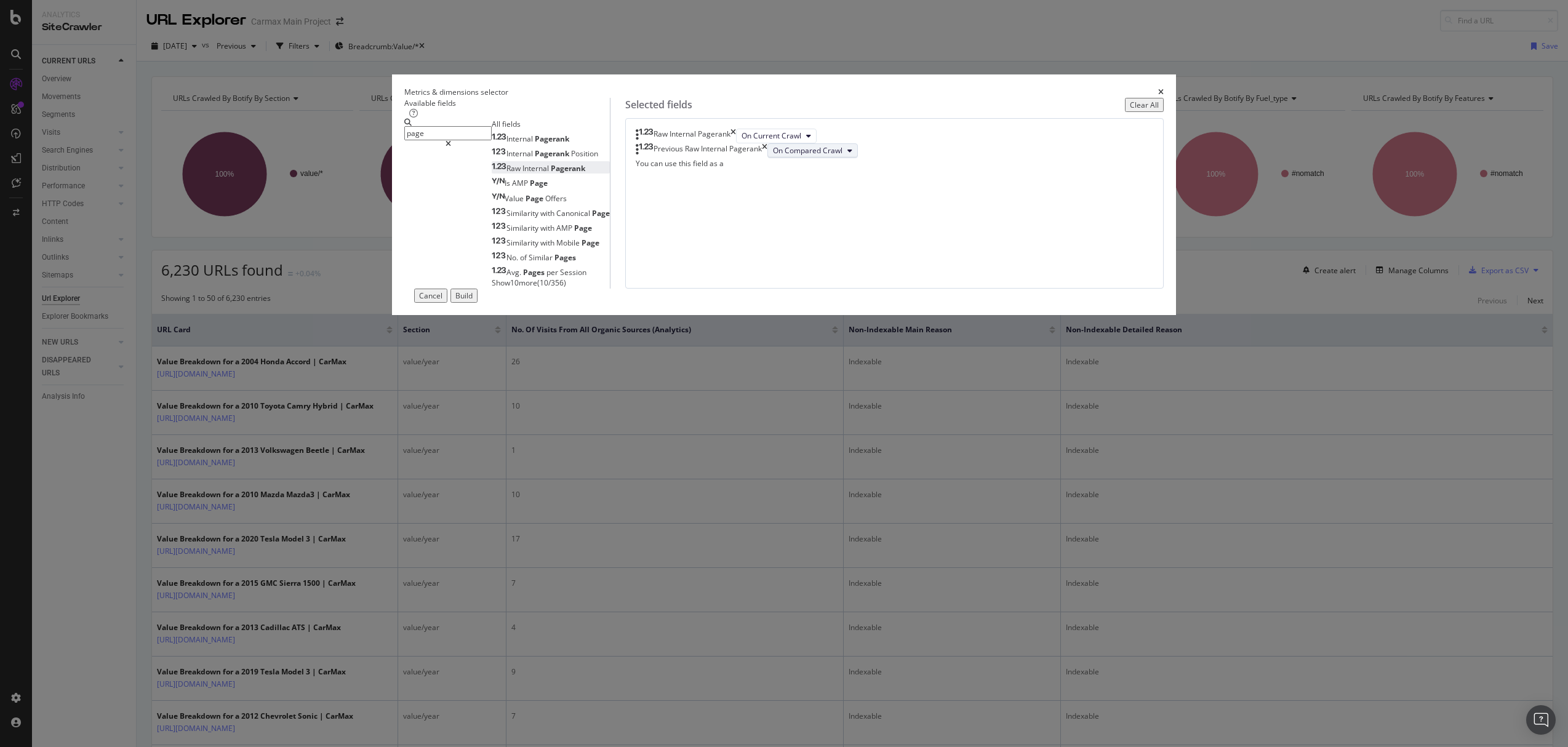
click at [842, 156] on span "On Compared Crawl" at bounding box center [808, 150] width 69 height 10
click at [921, 289] on div "Raw Internal Pagerank On Current Crawl Previous Raw Internal Pagerank On Compar…" at bounding box center [894, 203] width 538 height 170
click at [472, 301] on div "Build" at bounding box center [463, 295] width 17 height 10
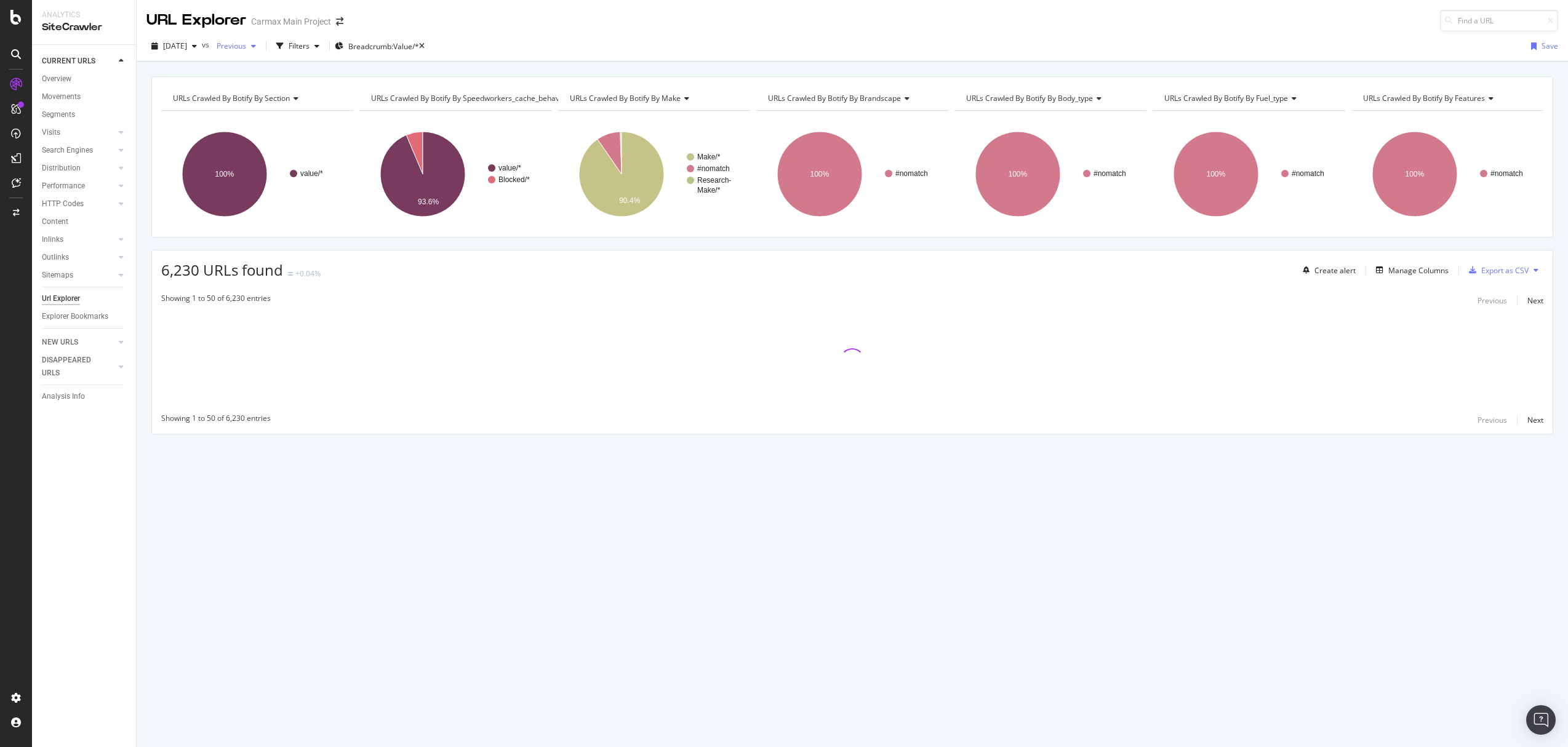
click at [246, 44] on span "Previous" at bounding box center [228, 45] width 35 height 10
click at [282, 156] on div "[DATE]" at bounding box center [267, 158] width 66 height 11
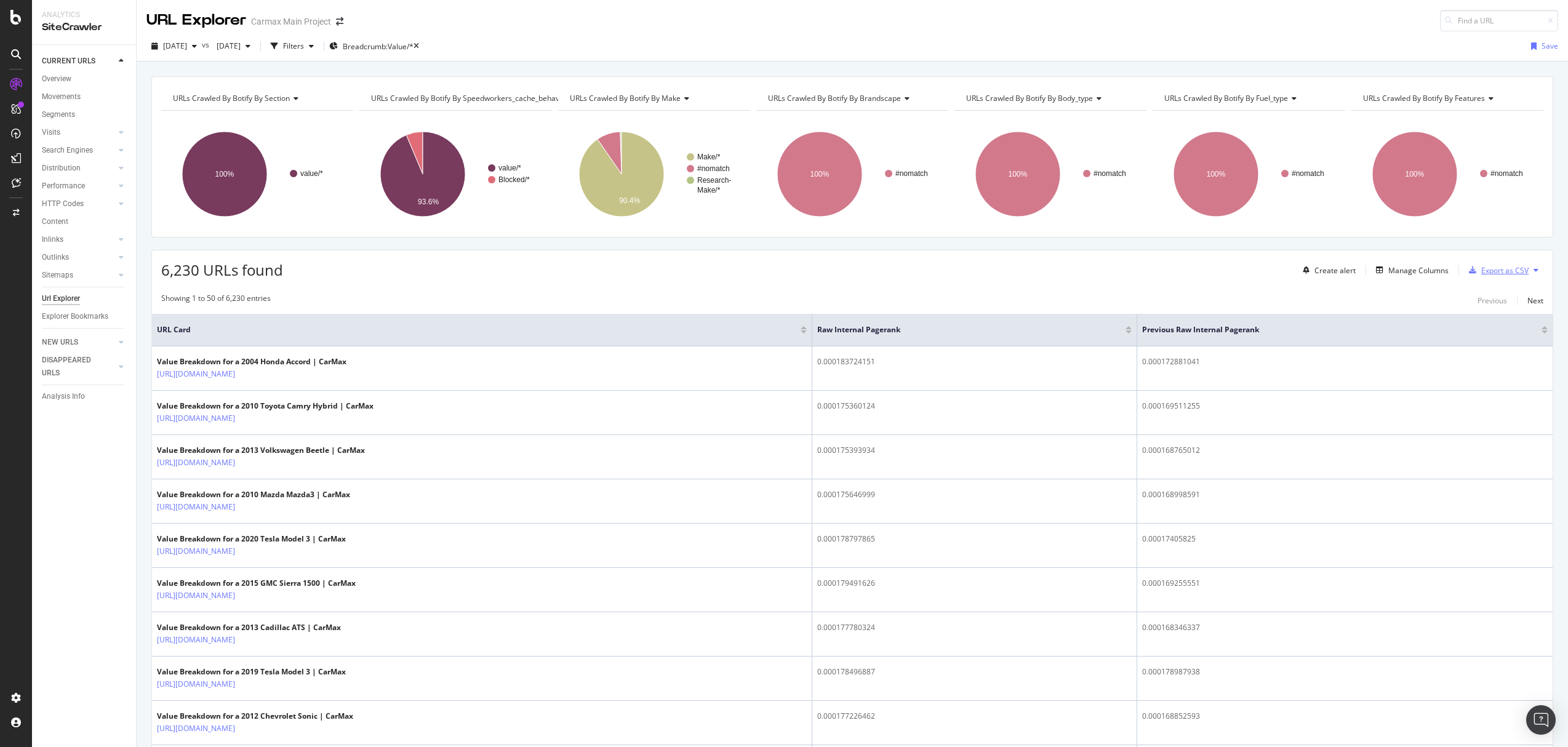
click at [1495, 269] on div "Export as CSV" at bounding box center [1504, 270] width 47 height 10
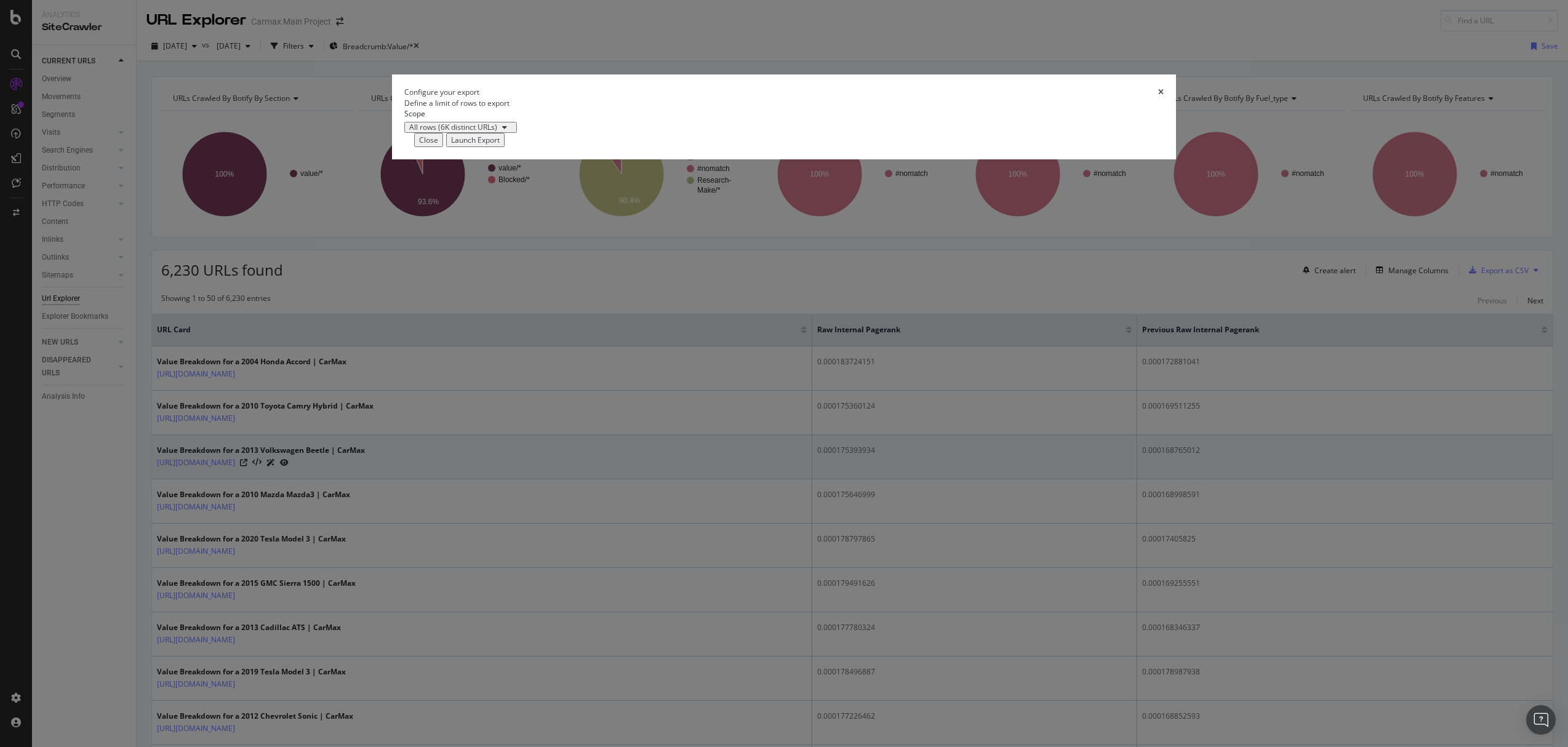
click at [500, 146] on div "Launch Export" at bounding box center [475, 140] width 48 height 10
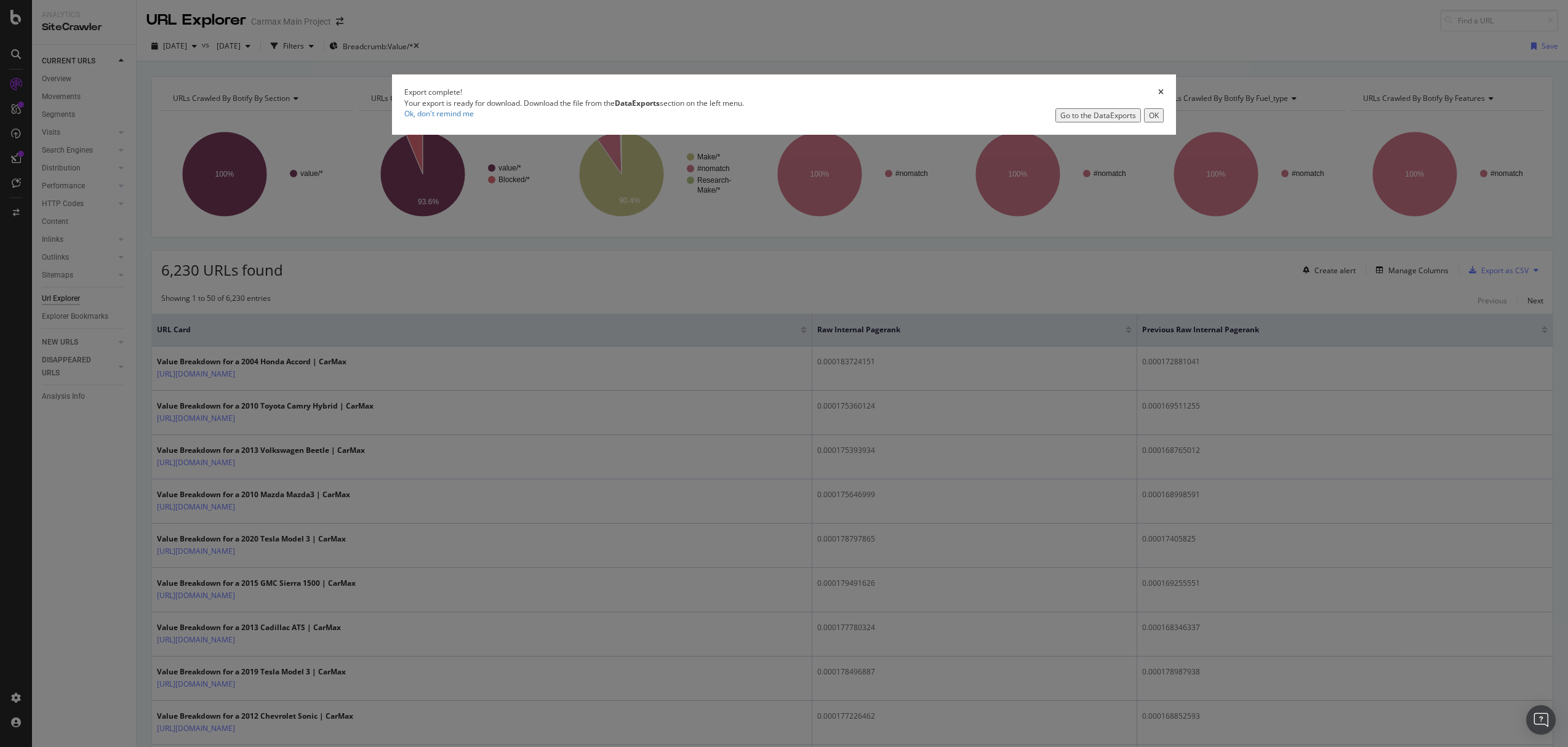
click at [1149, 121] on div "OK" at bounding box center [1154, 115] width 10 height 10
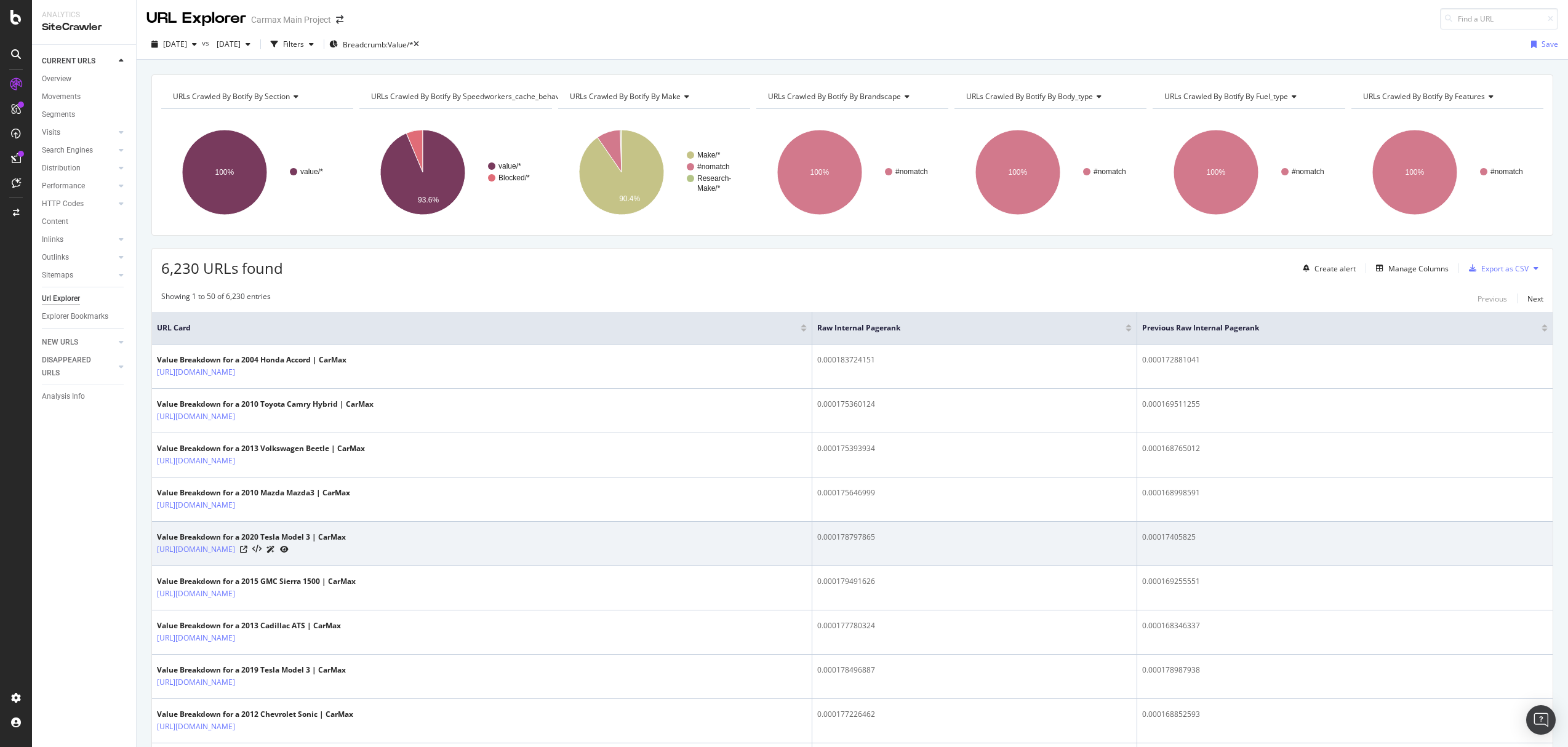
scroll to position [2, 0]
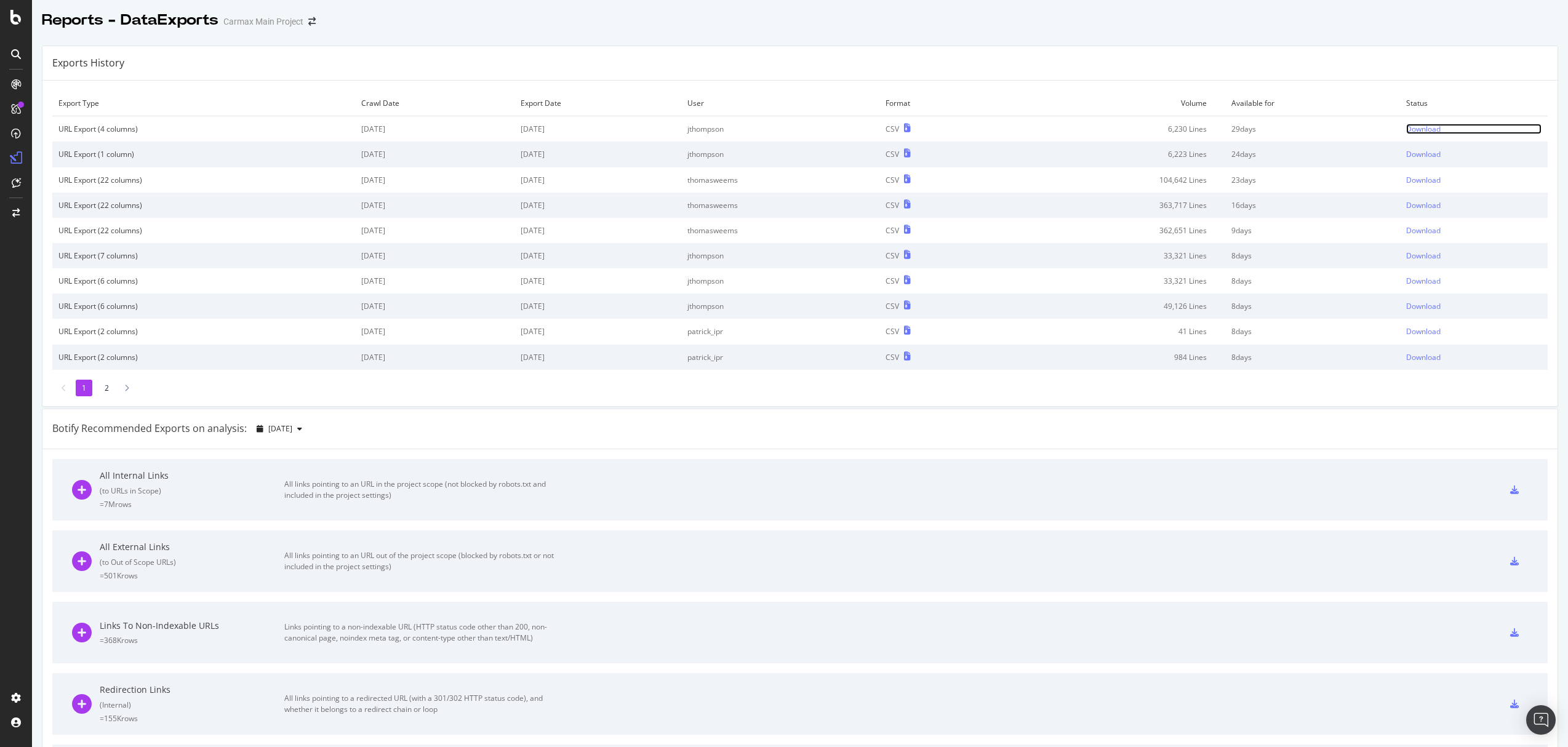
click at [1429, 129] on div "Download" at bounding box center [1423, 129] width 35 height 10
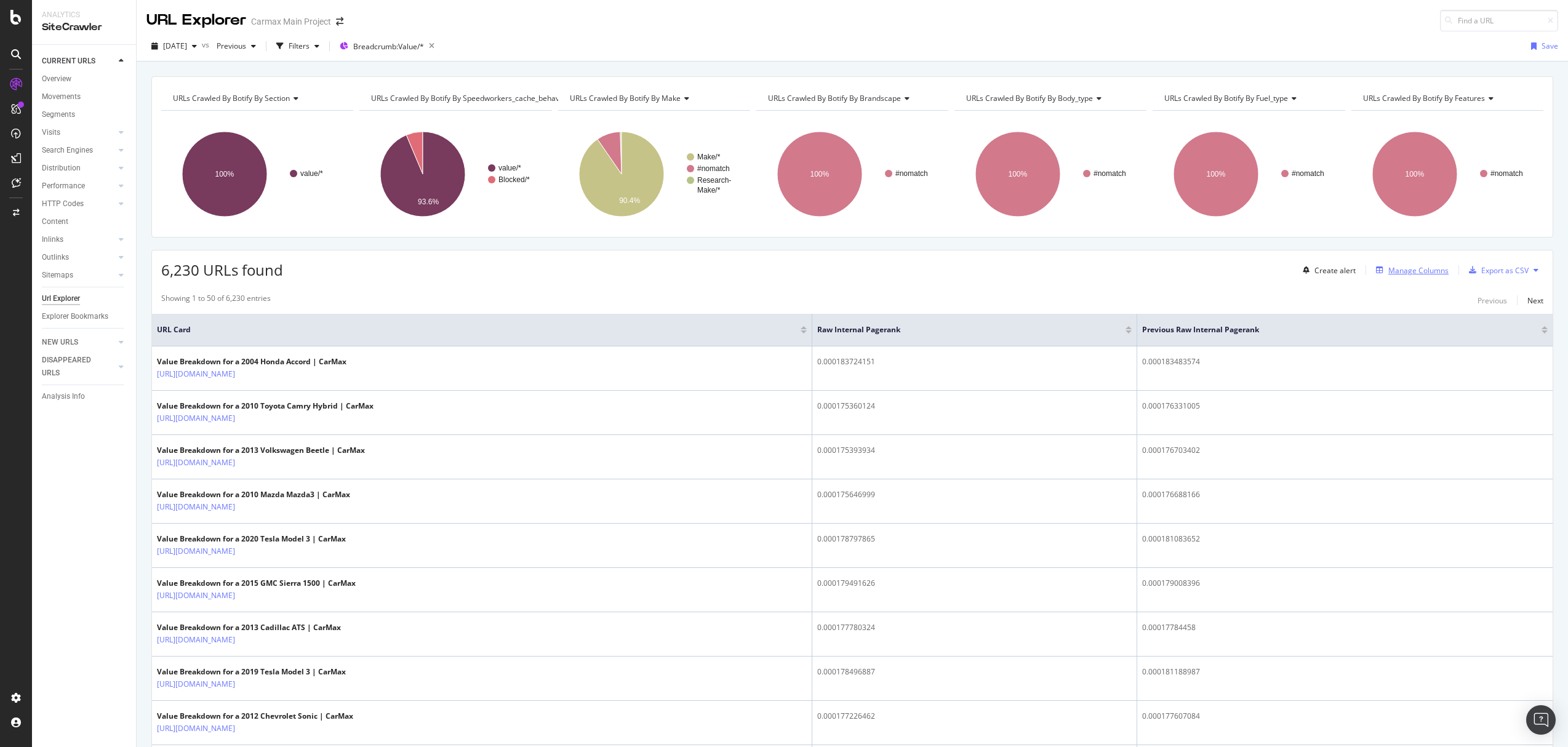
click at [1407, 273] on div "Manage Columns" at bounding box center [1418, 270] width 60 height 10
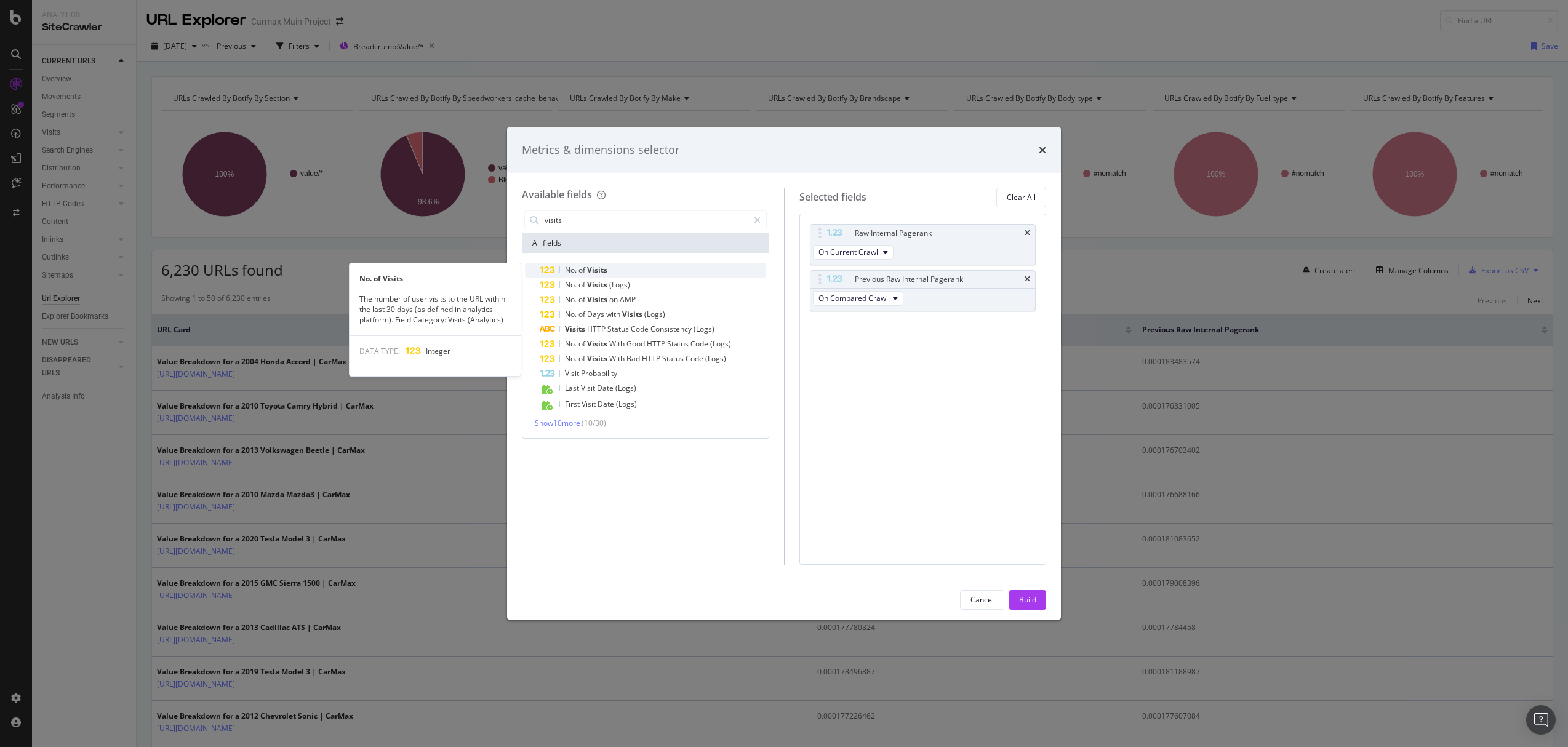
type input "visits"
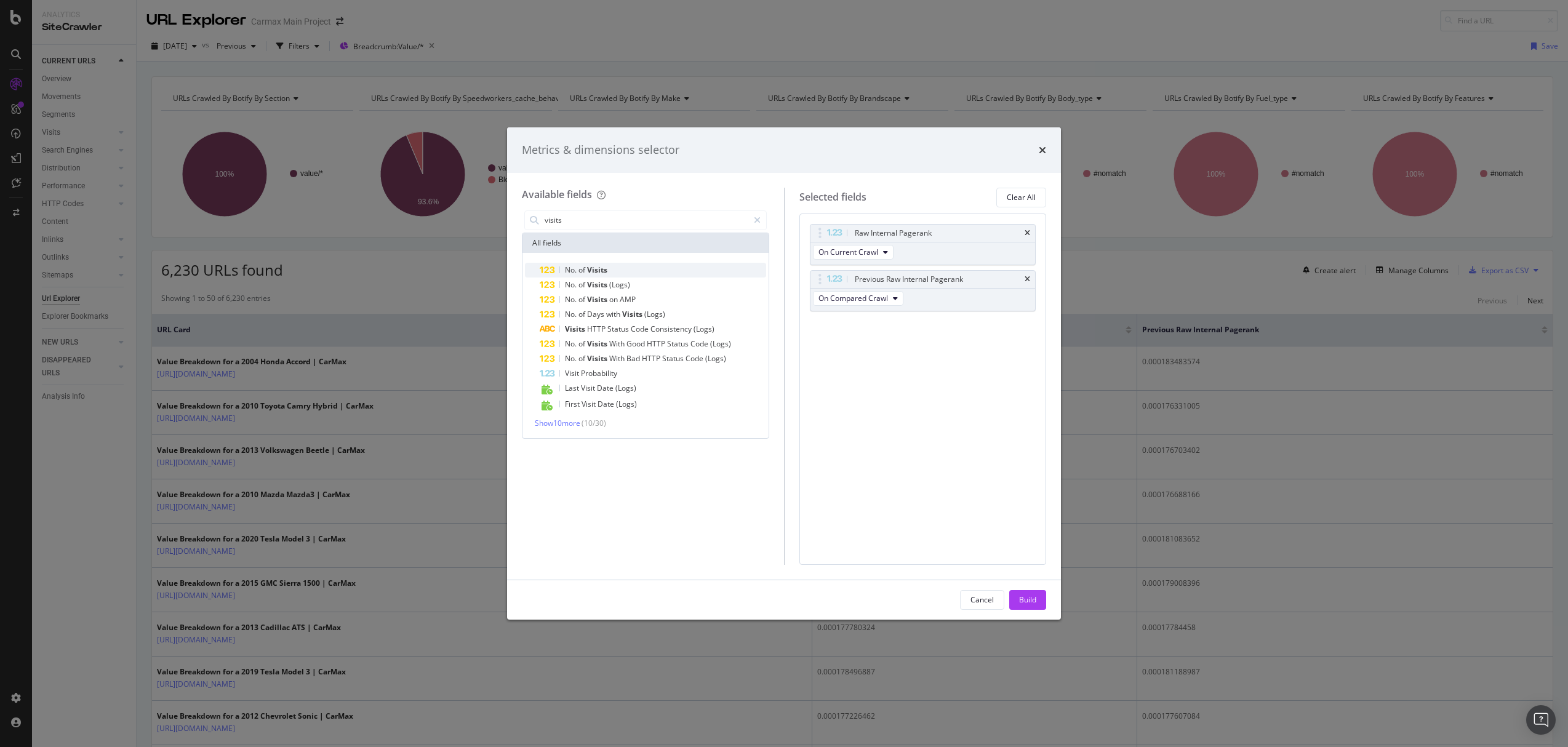
click at [579, 272] on span "of" at bounding box center [582, 269] width 9 height 10
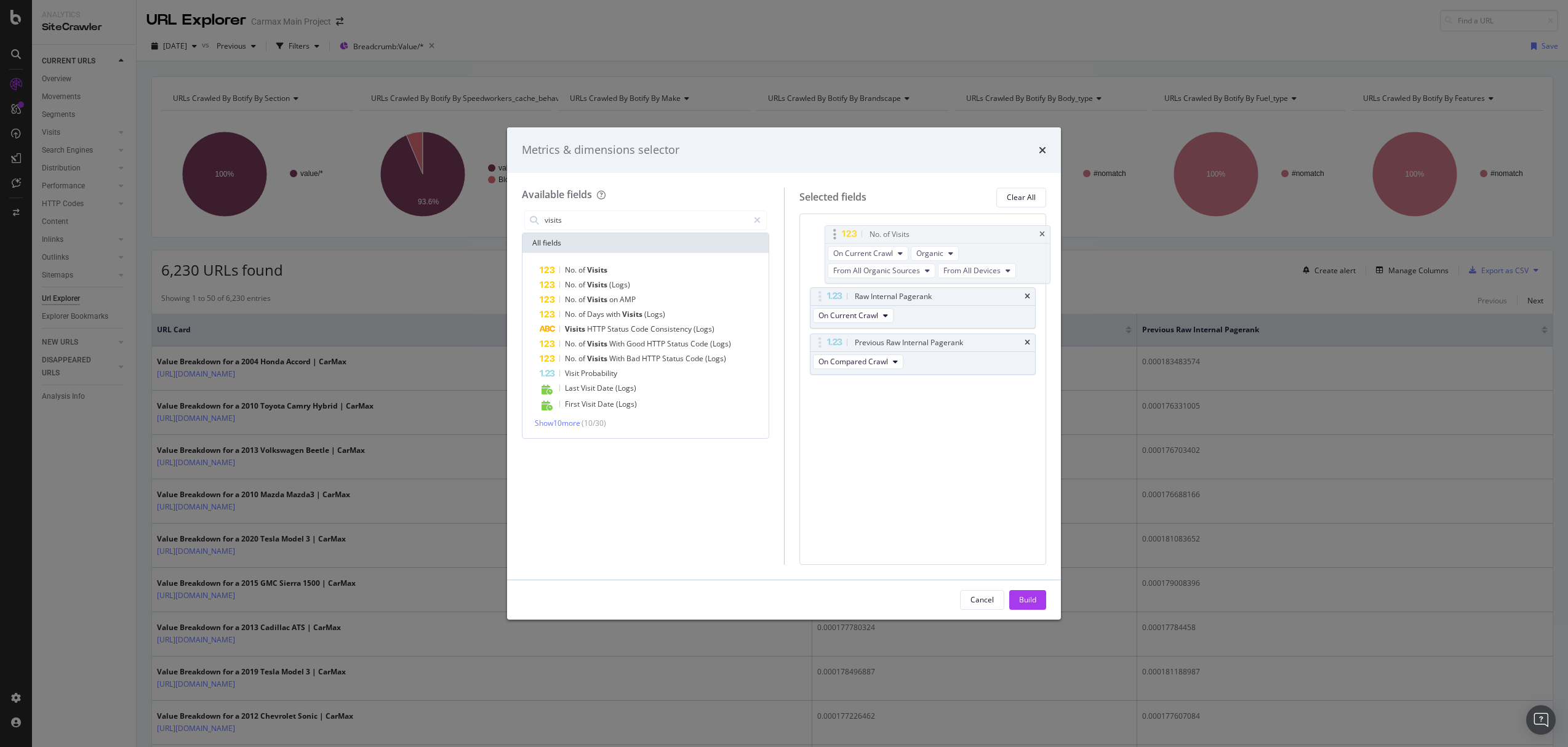
drag, startPoint x: 821, startPoint y: 321, endPoint x: 825, endPoint y: 229, distance: 92.1
click at [826, 229] on body "Analytics SiteCrawler CURRENT URLS Overview Movements Segments Visits Analysis …" at bounding box center [784, 373] width 1568 height 747
click at [918, 247] on span "Organic" at bounding box center [916, 252] width 27 height 10
click at [928, 263] on button "From All Devices" at bounding box center [961, 269] width 78 height 14
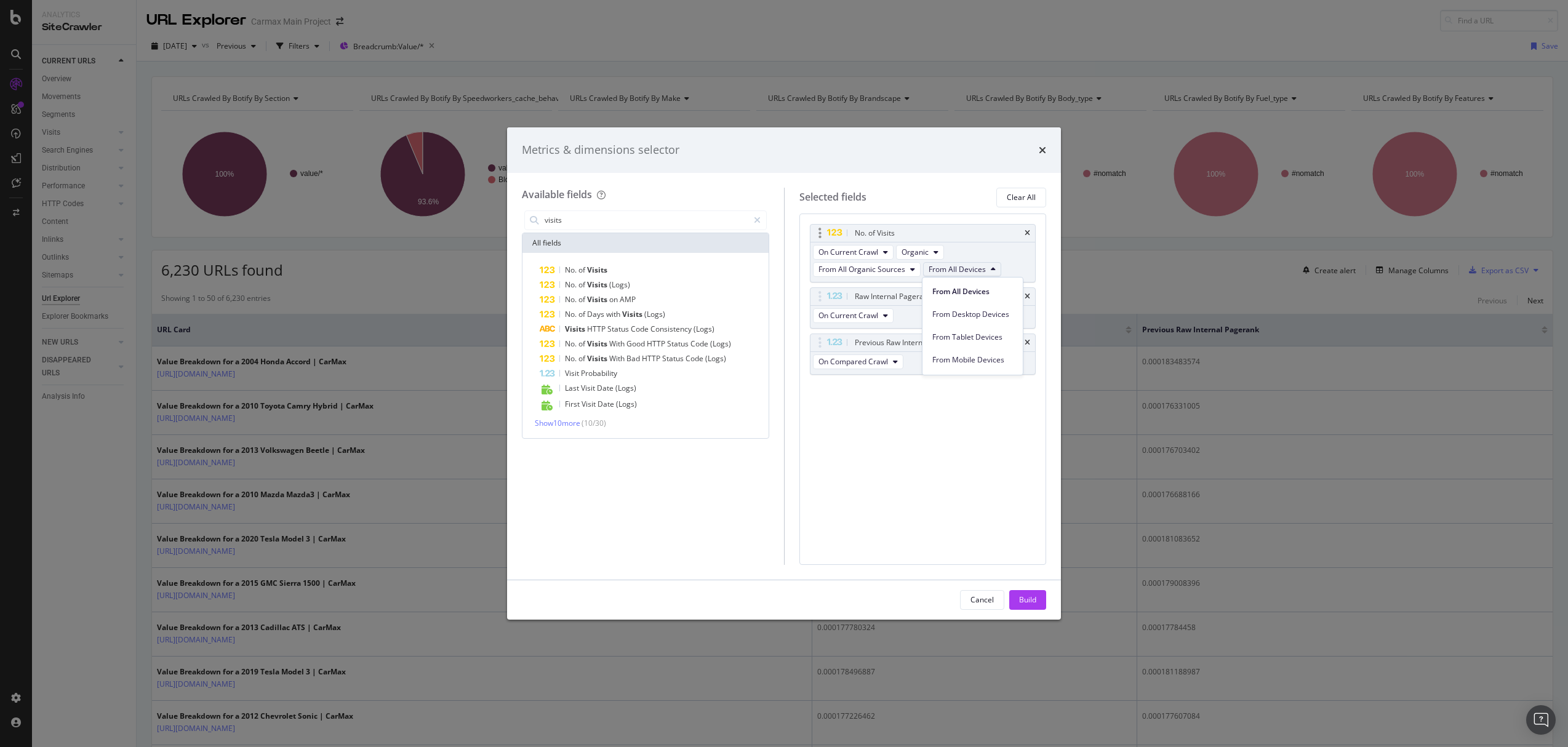
click at [928, 263] on button "From All Devices" at bounding box center [961, 269] width 78 height 14
click at [903, 270] on span "From All Organic Sources" at bounding box center [862, 269] width 87 height 10
click at [1002, 466] on div "No. of Visits On Current Crawl Organic From All Organic Sources From All Device…" at bounding box center [924, 388] width 248 height 351
click at [1022, 599] on div "Build" at bounding box center [1027, 599] width 17 height 10
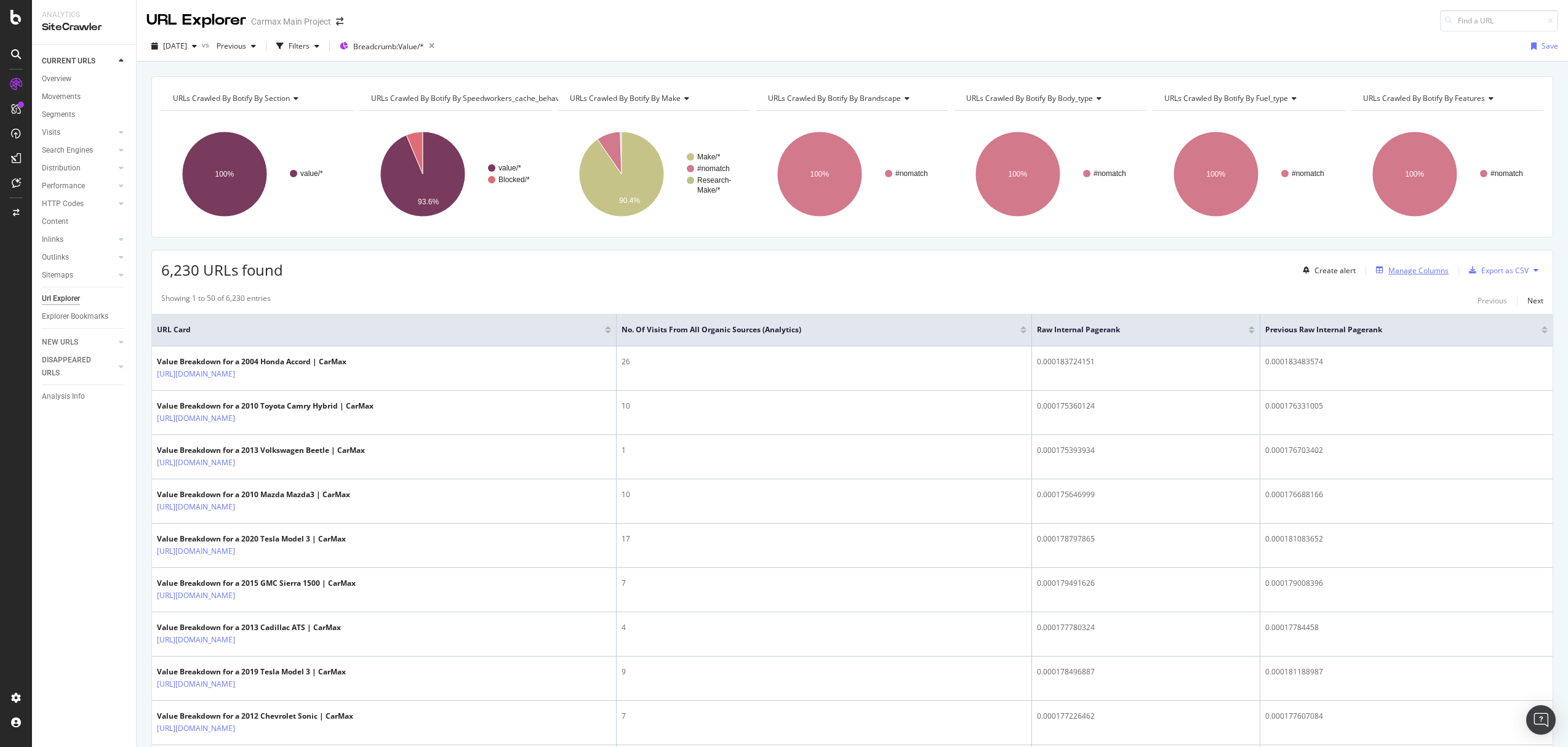
click at [1432, 272] on div "Manage Columns" at bounding box center [1418, 270] width 60 height 10
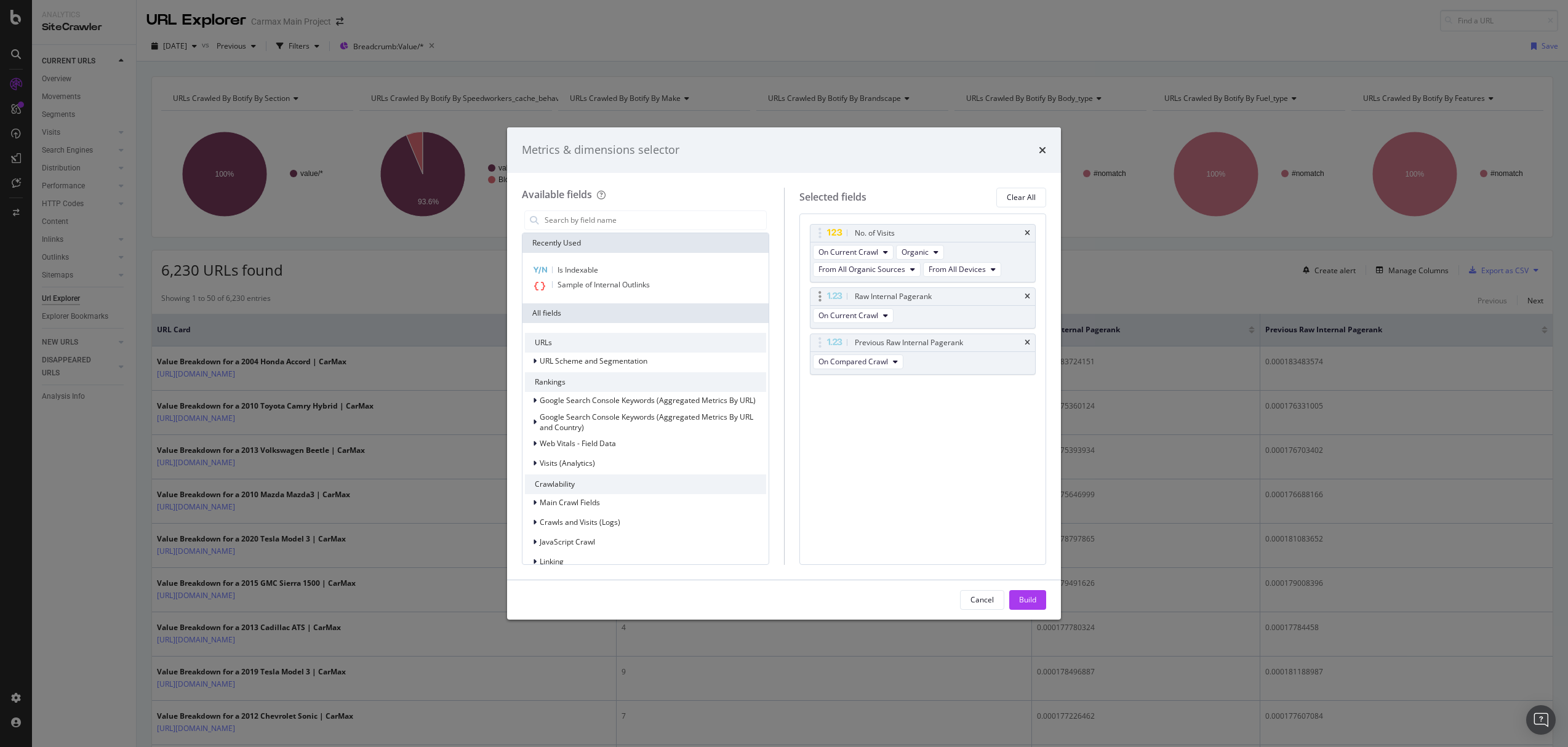
click at [1031, 294] on div "Raw Internal Pagerank" at bounding box center [923, 296] width 225 height 17
click at [1028, 298] on icon "times" at bounding box center [1027, 296] width 6 height 7
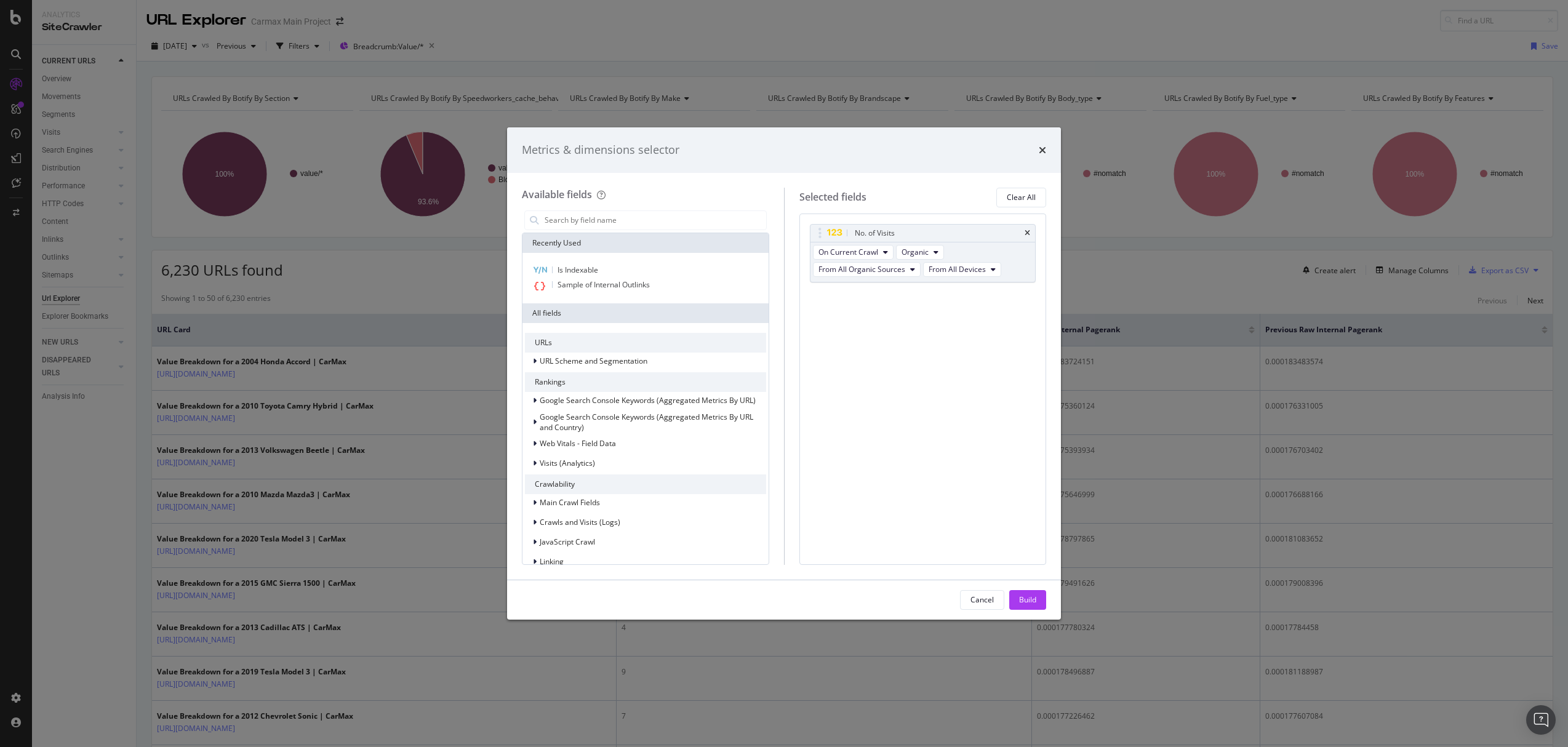
drag, startPoint x: 1030, startPoint y: 603, endPoint x: 1198, endPoint y: 503, distance: 195.5
click at [1030, 603] on div "Build" at bounding box center [1027, 599] width 17 height 10
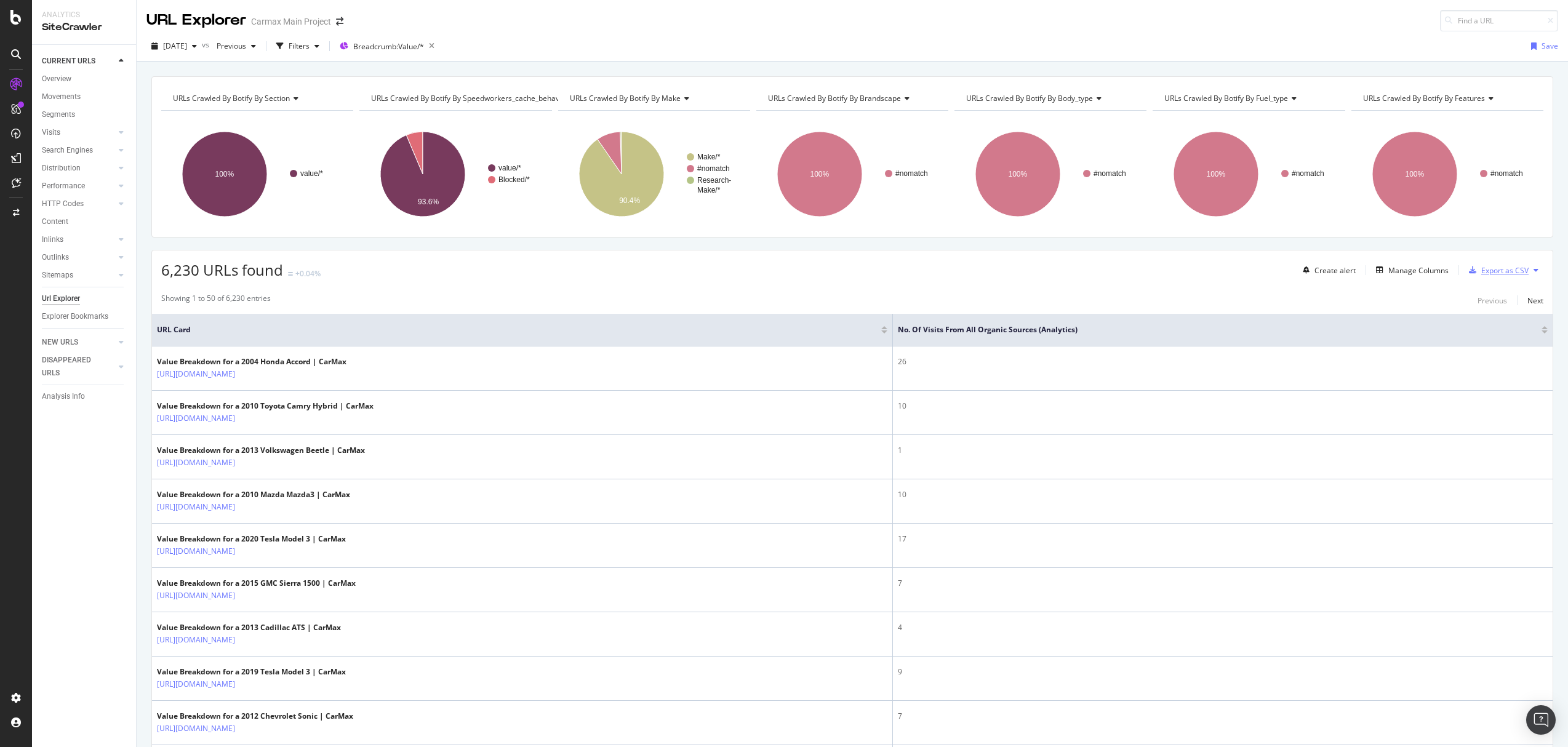
click at [1501, 273] on div "Export as CSV" at bounding box center [1504, 270] width 47 height 10
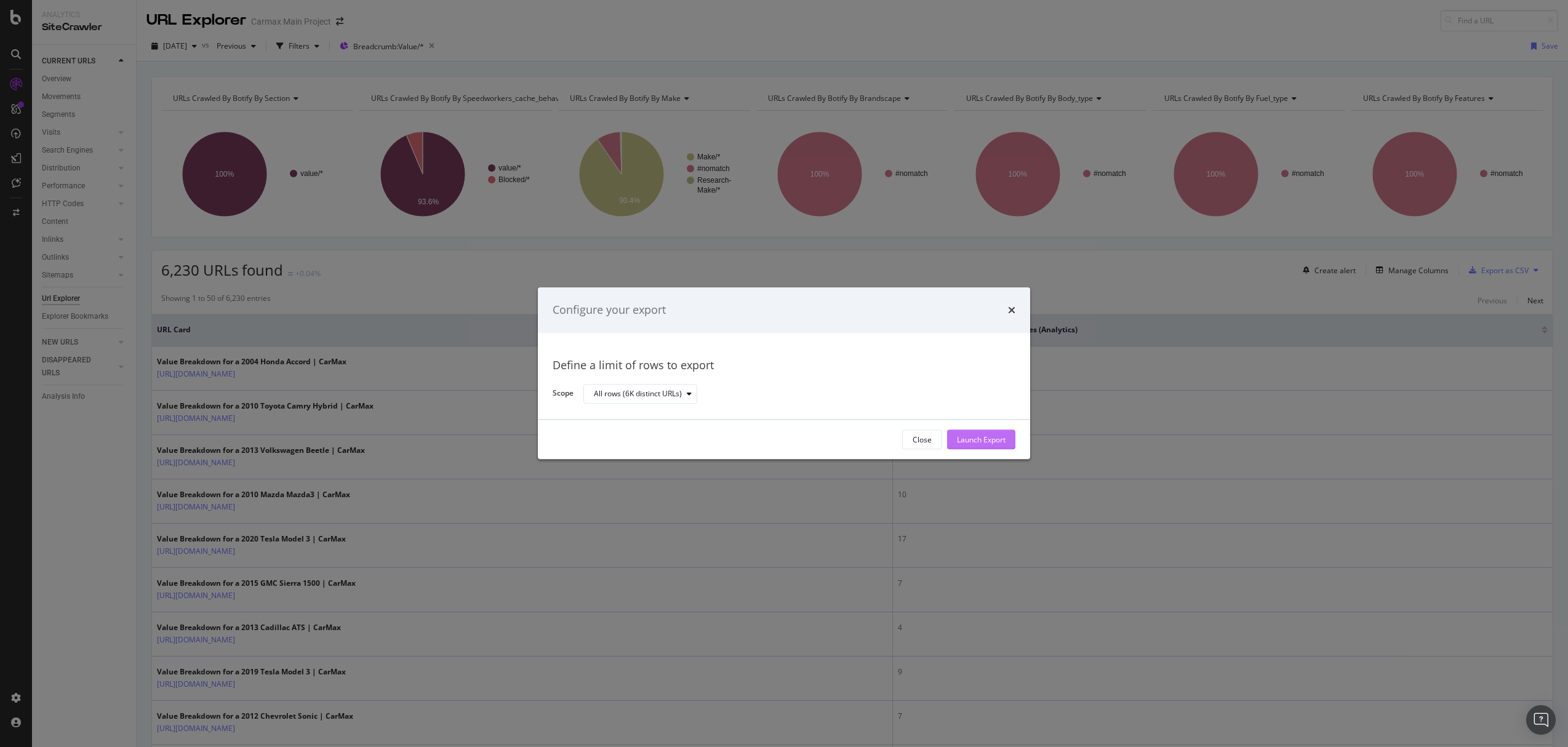
click at [999, 446] on div "Launch Export" at bounding box center [981, 439] width 48 height 18
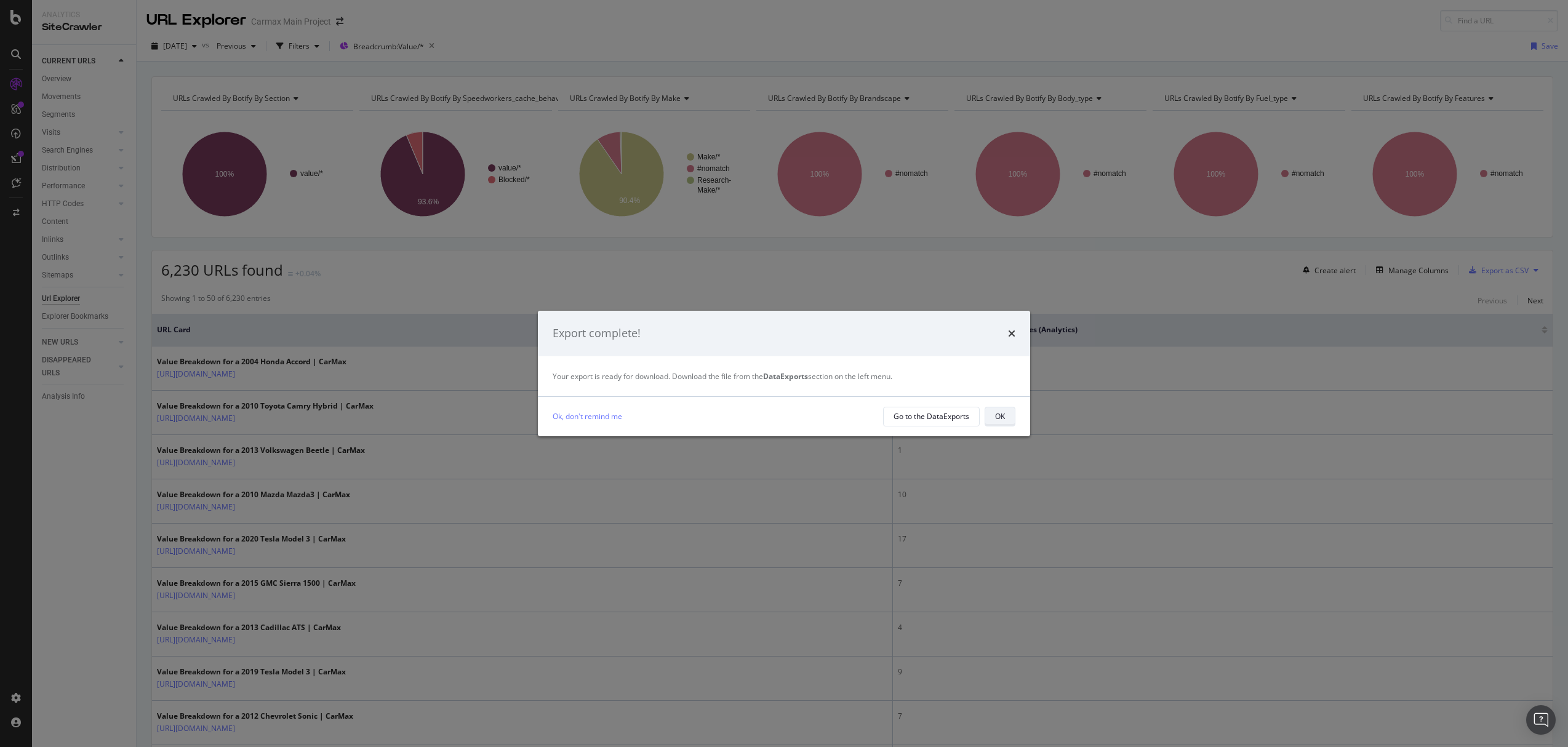
click at [995, 418] on div "OK" at bounding box center [1000, 416] width 10 height 10
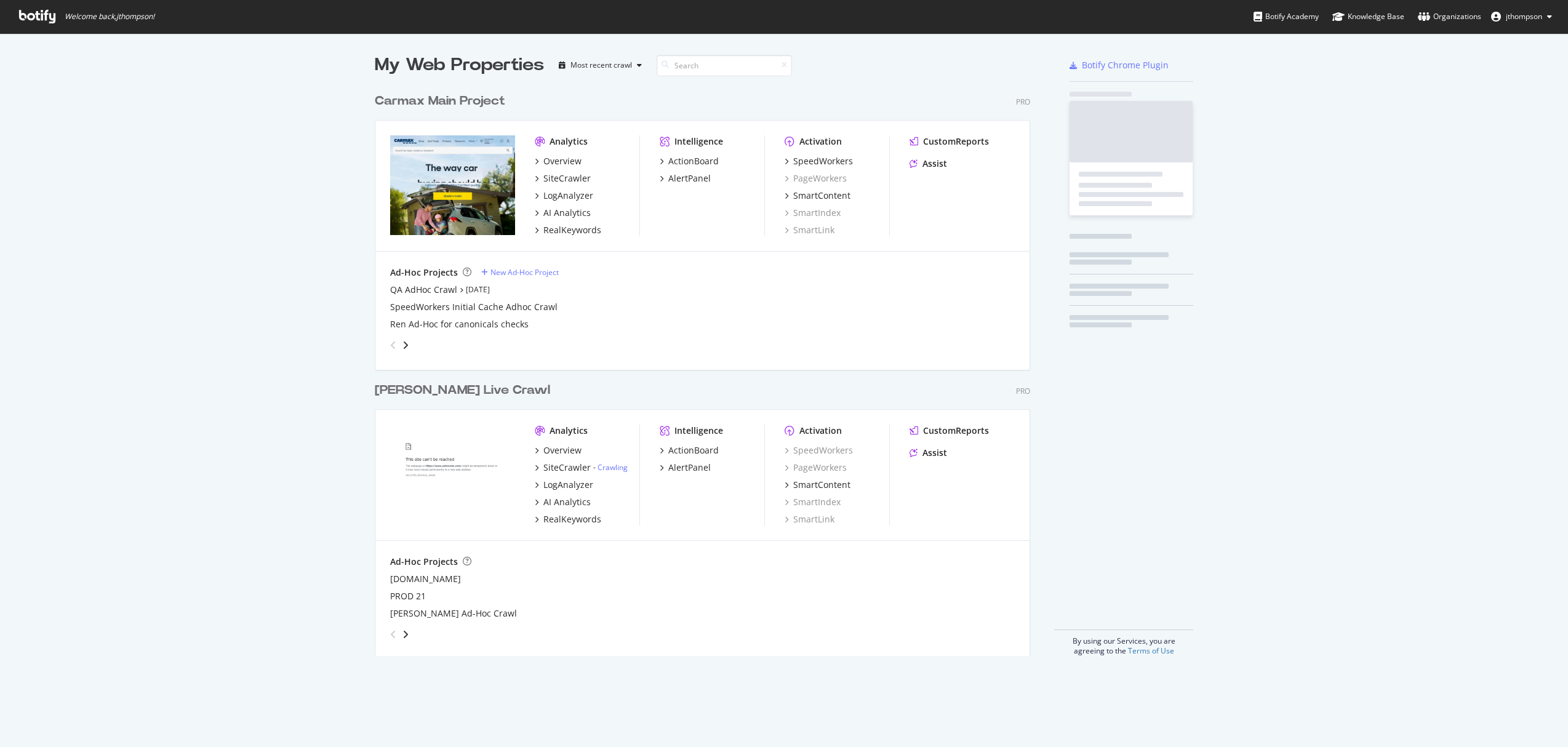
scroll to position [569, 656]
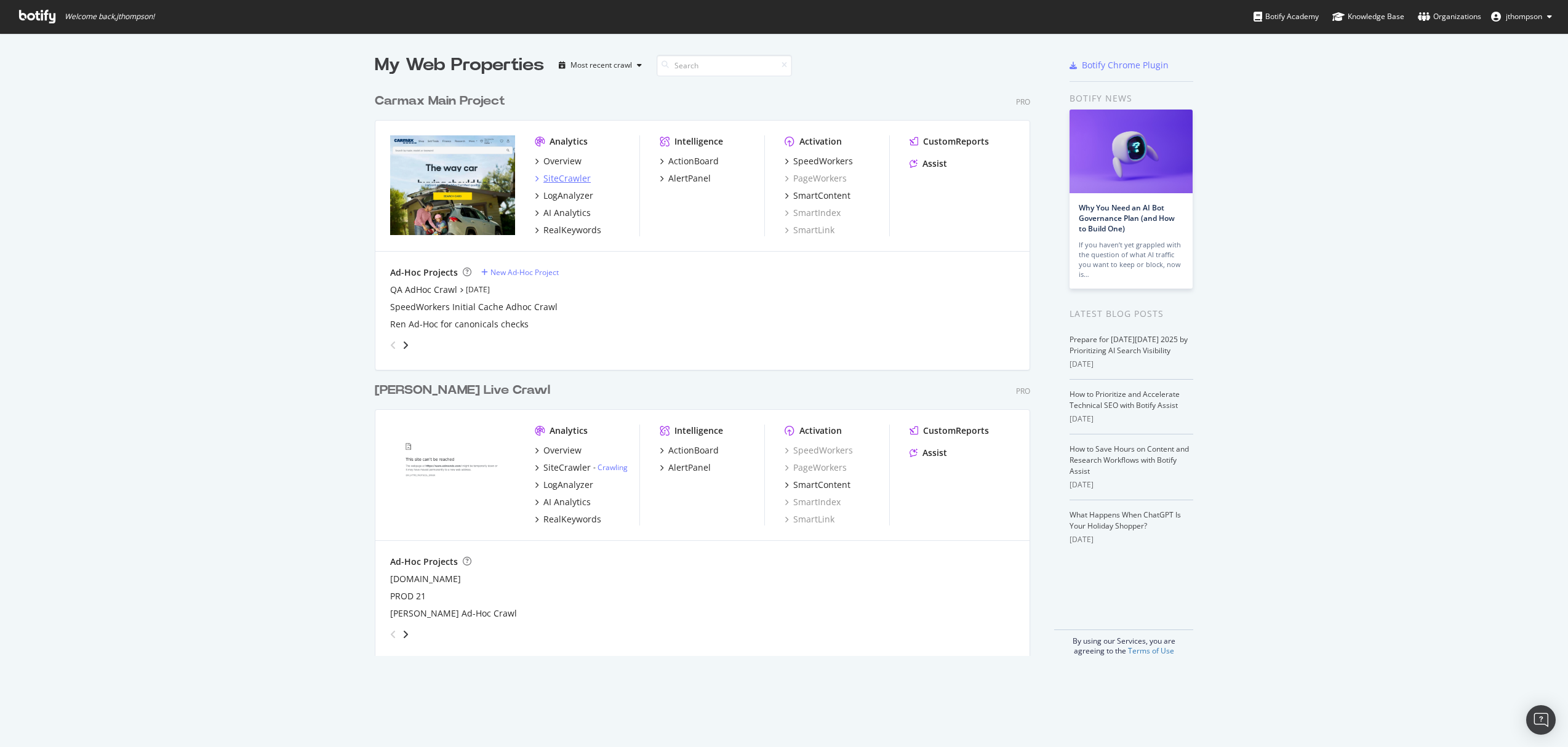
click at [545, 179] on div "SiteCrawler" at bounding box center [566, 178] width 47 height 12
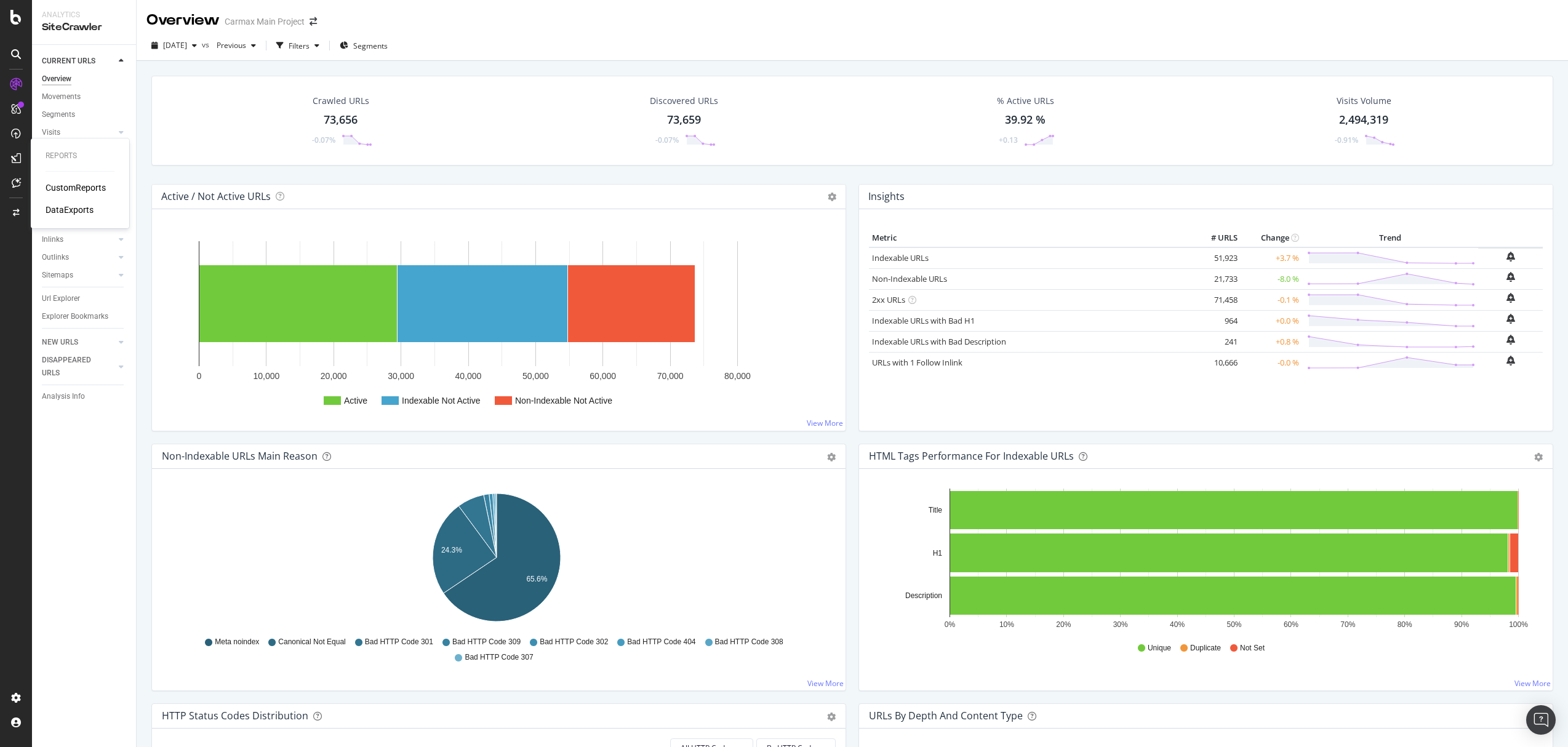
click at [75, 208] on div "DataExports" at bounding box center [70, 209] width 48 height 12
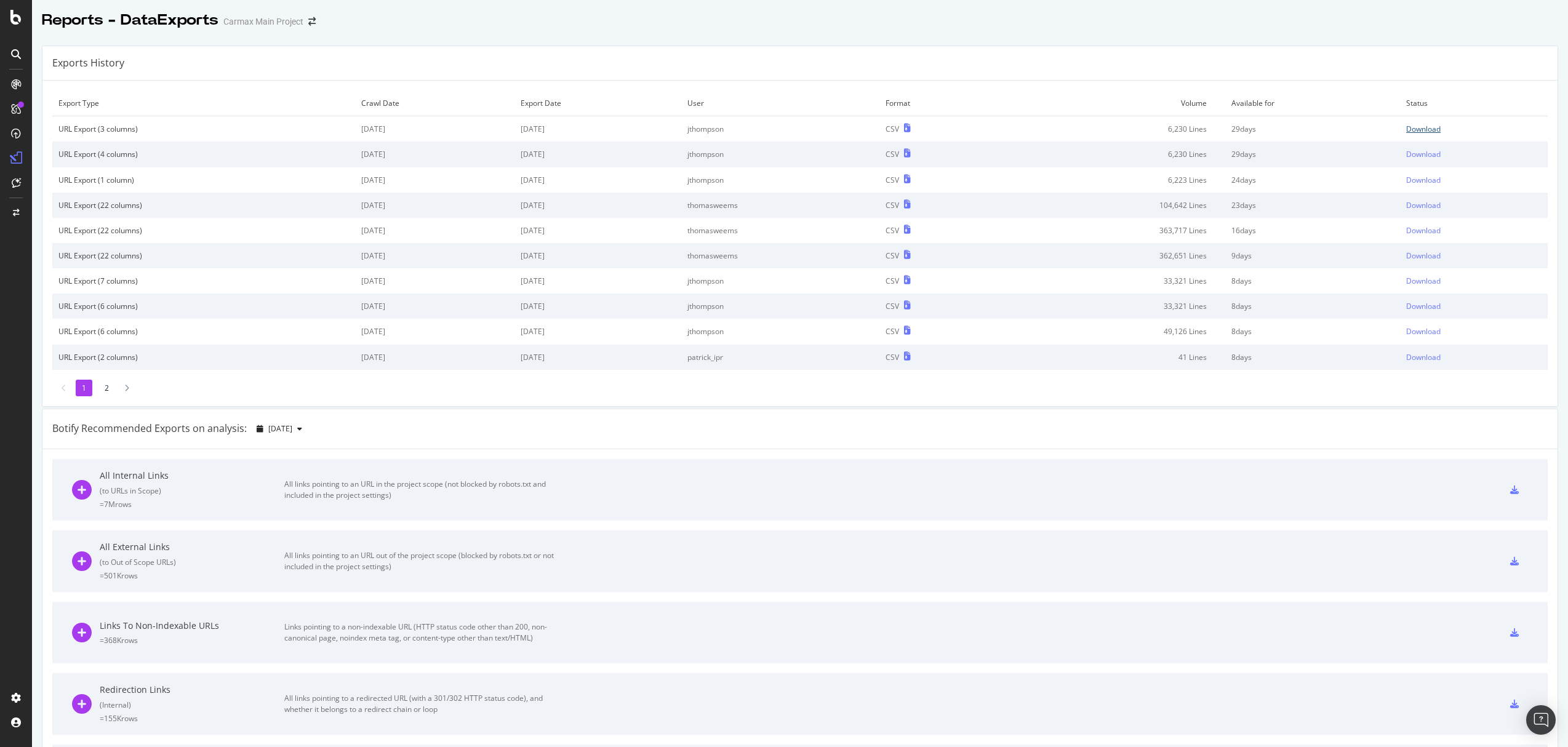
click at [1418, 127] on div "Download" at bounding box center [1423, 129] width 35 height 10
